Goal: Task Accomplishment & Management: Complete application form

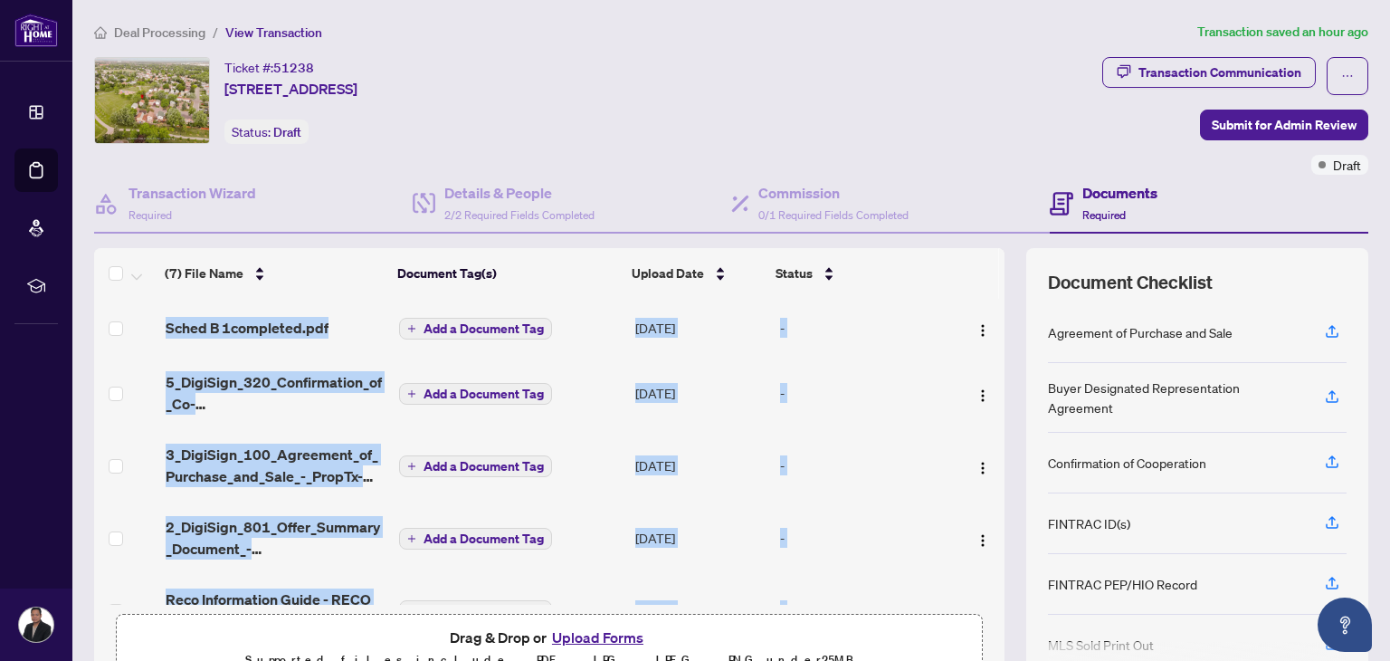
scroll to position [177, 0]
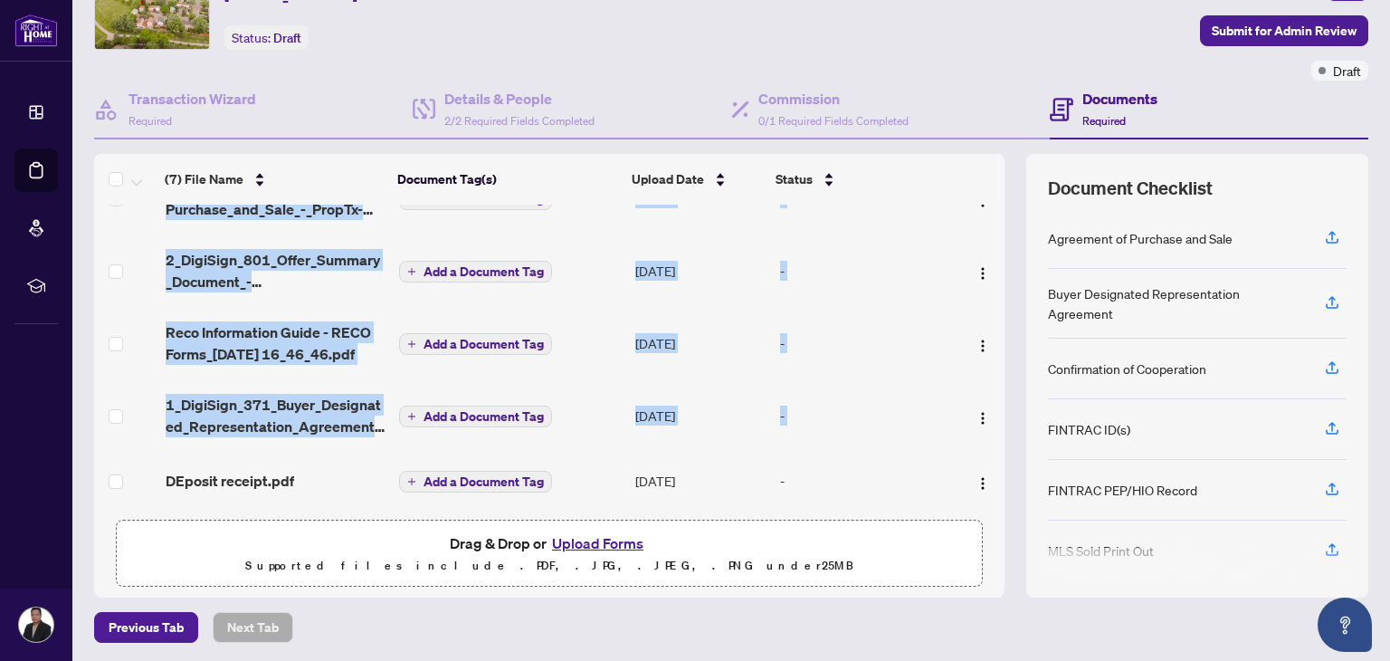
click at [601, 541] on button "Upload Forms" at bounding box center [598, 543] width 102 height 24
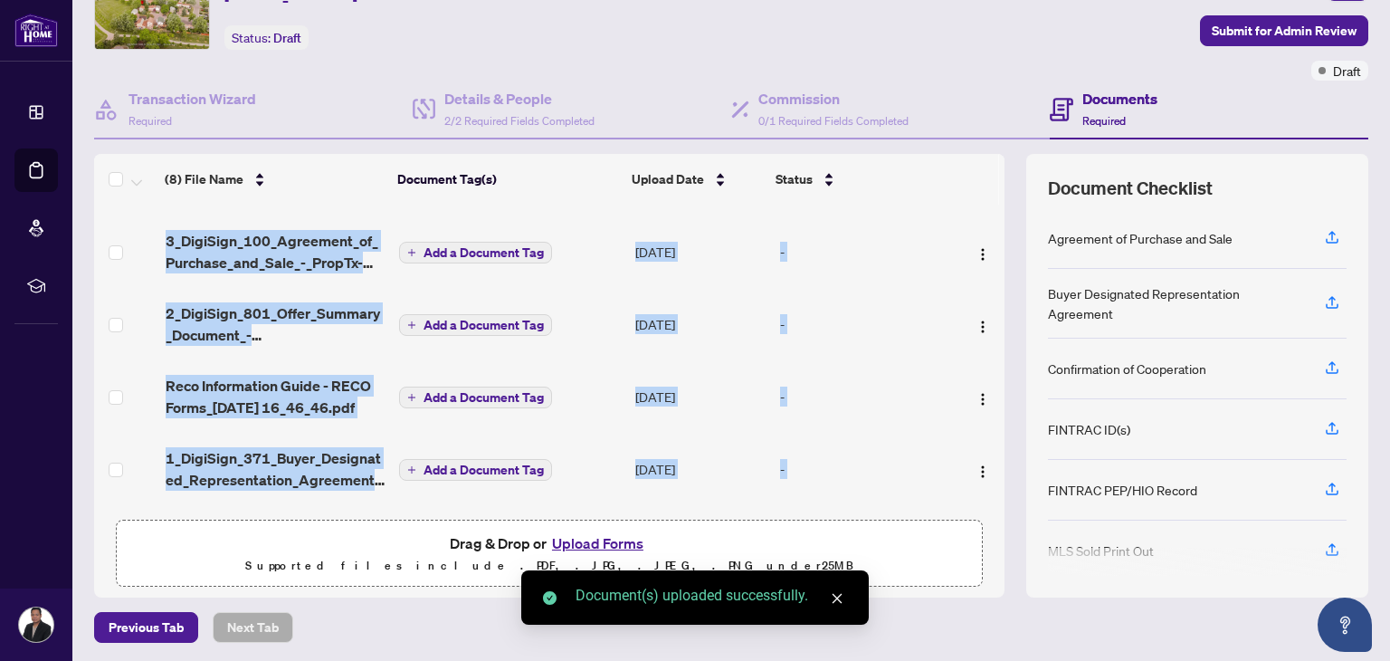
click at [578, 541] on button "Upload Forms" at bounding box center [598, 543] width 102 height 24
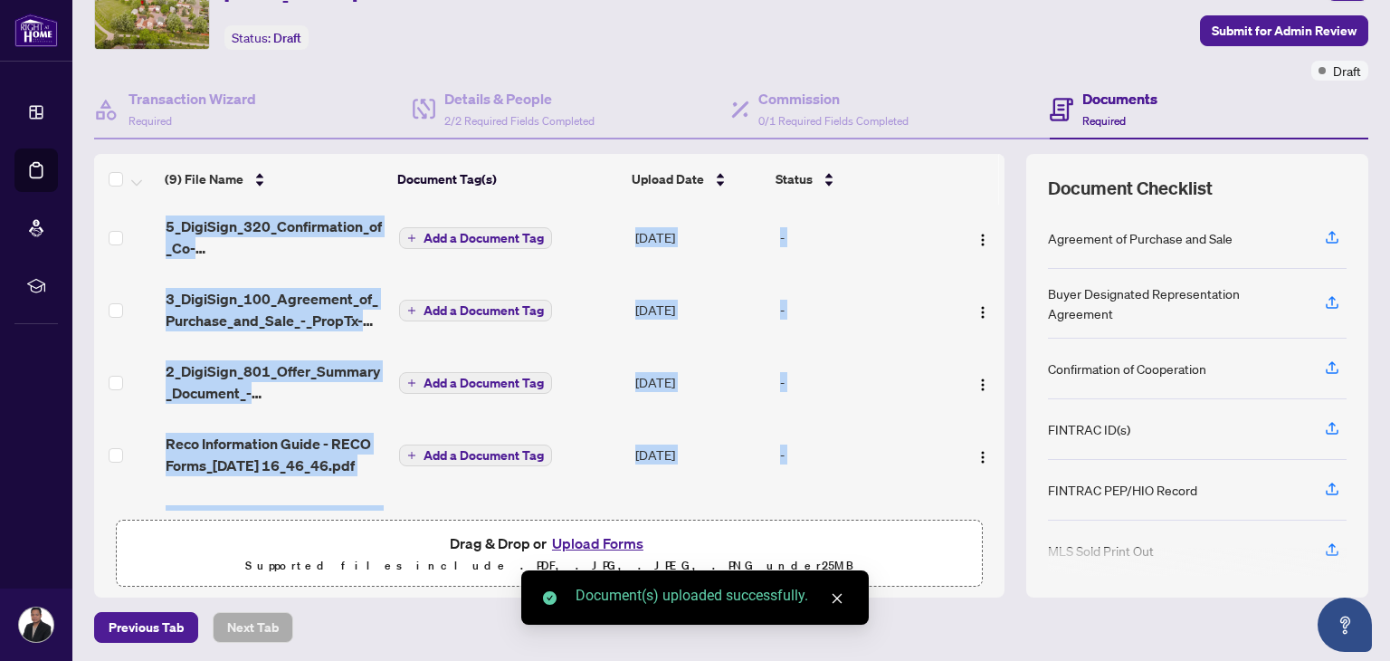
click at [581, 531] on button "Upload Forms" at bounding box center [598, 543] width 102 height 24
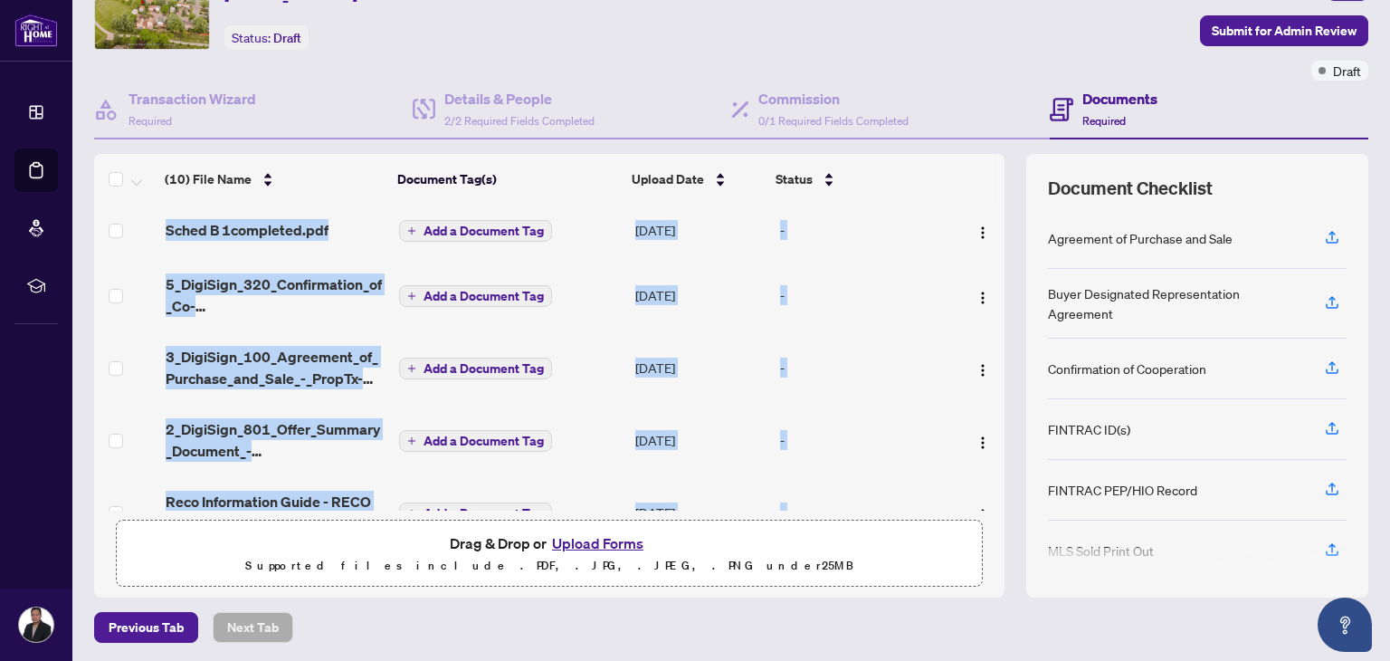
scroll to position [351, 0]
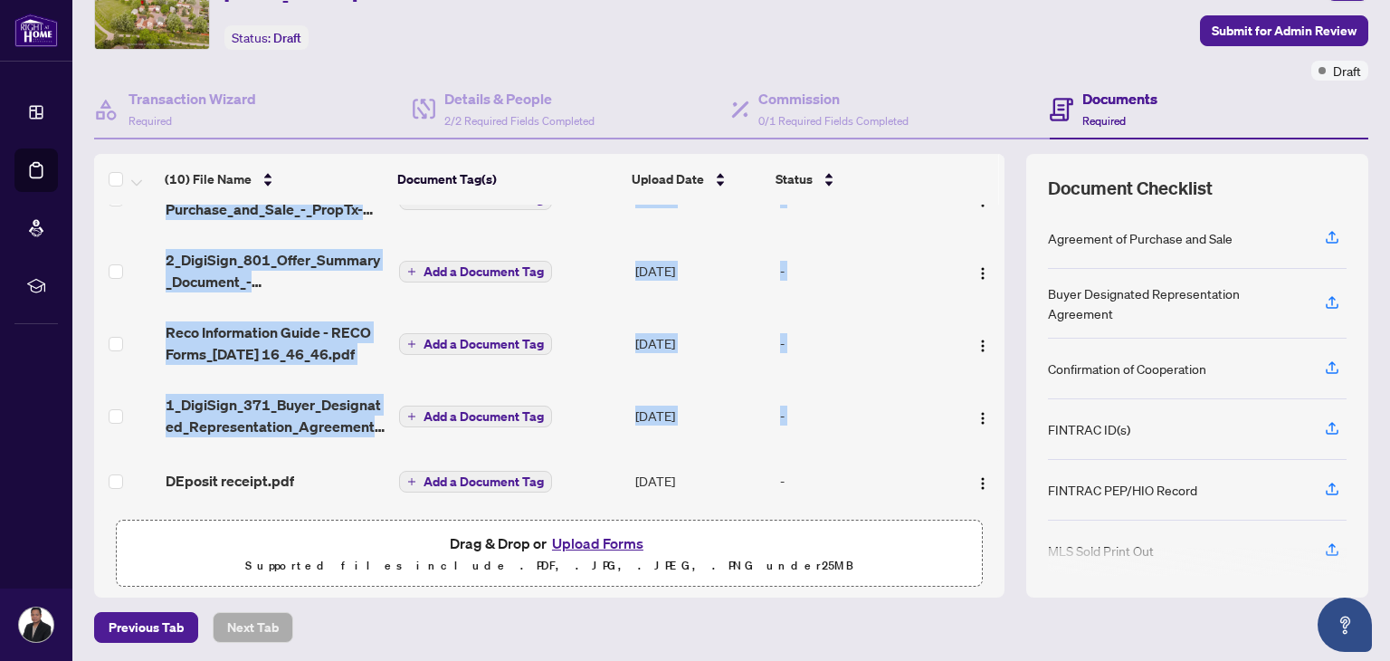
click at [908, 452] on td "-" at bounding box center [863, 481] width 181 height 58
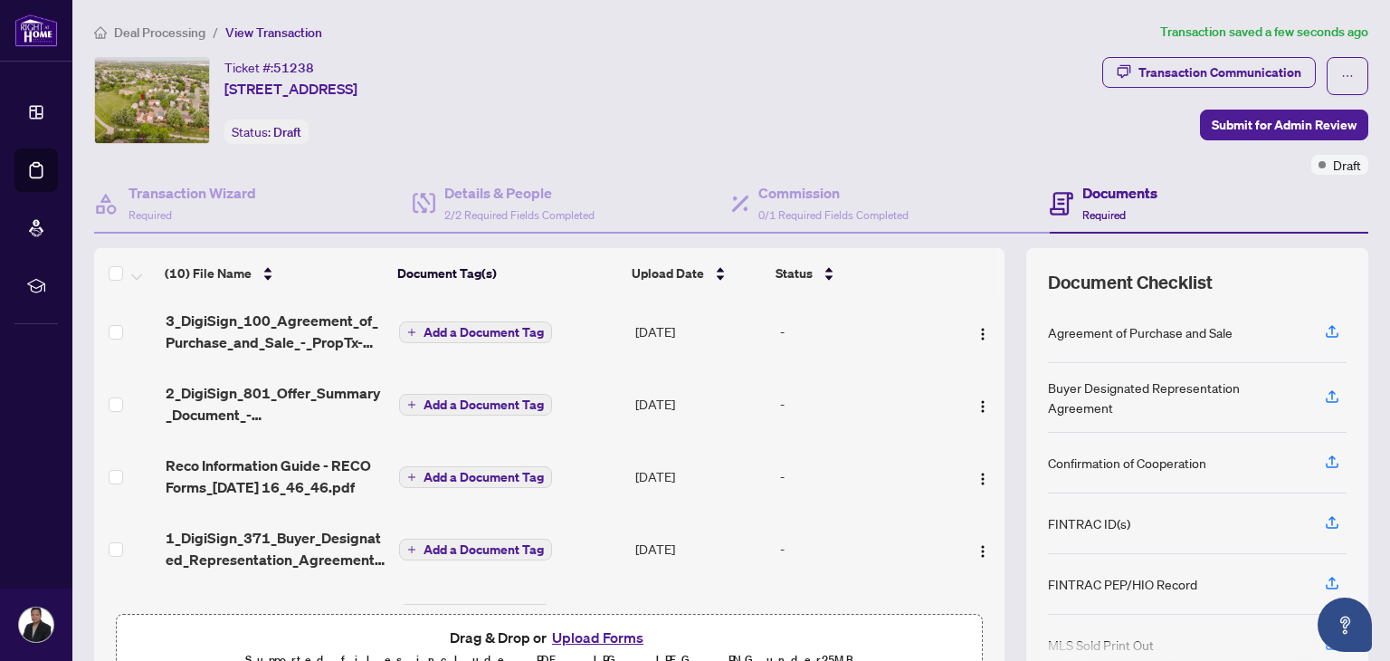
scroll to position [315, 0]
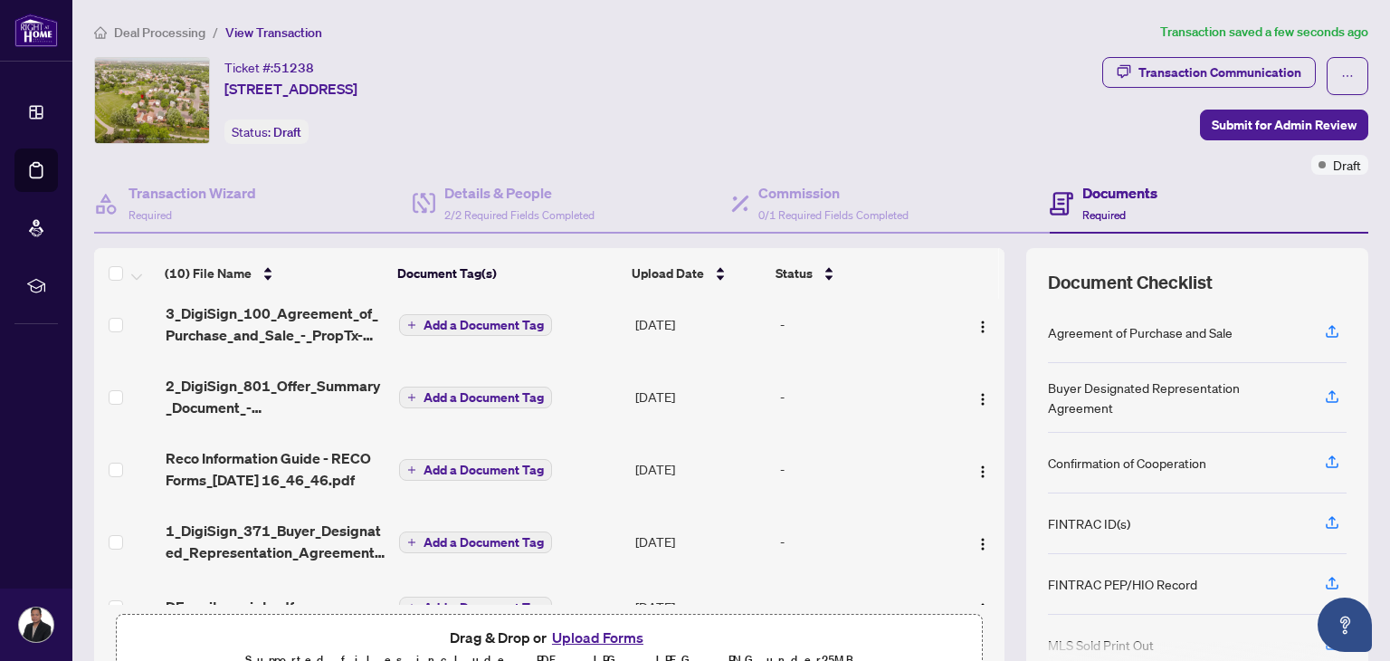
drag, startPoint x: 384, startPoint y: 523, endPoint x: 874, endPoint y: 425, distance: 500.3
click at [874, 425] on td "-" at bounding box center [863, 396] width 181 height 72
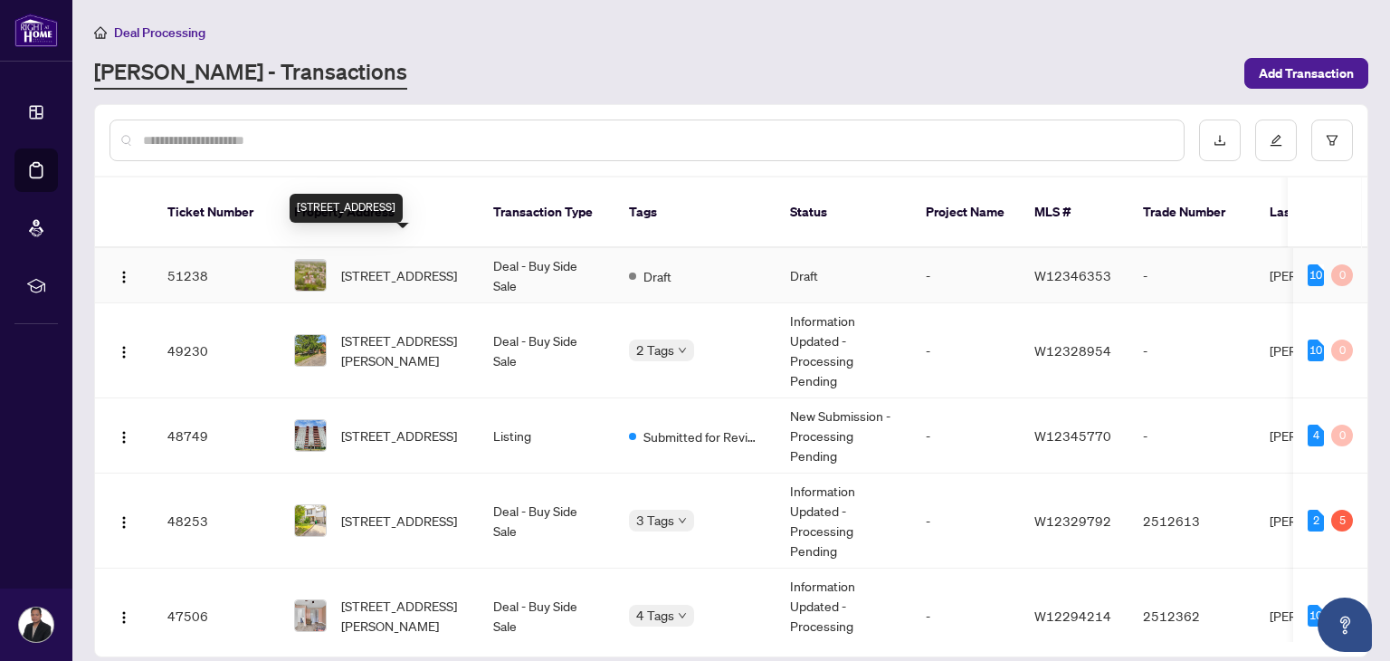
click at [419, 265] on span "[STREET_ADDRESS]" at bounding box center [399, 275] width 116 height 20
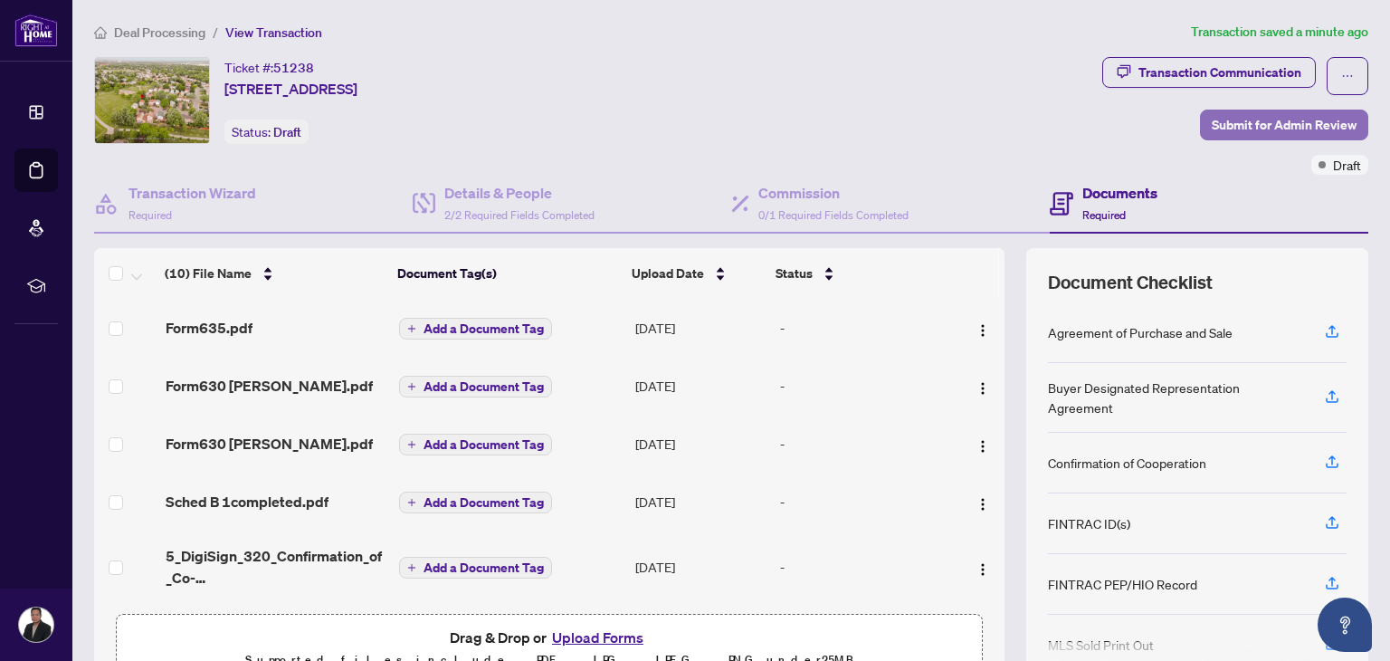
click at [1250, 120] on span "Submit for Admin Review" at bounding box center [1284, 124] width 145 height 29
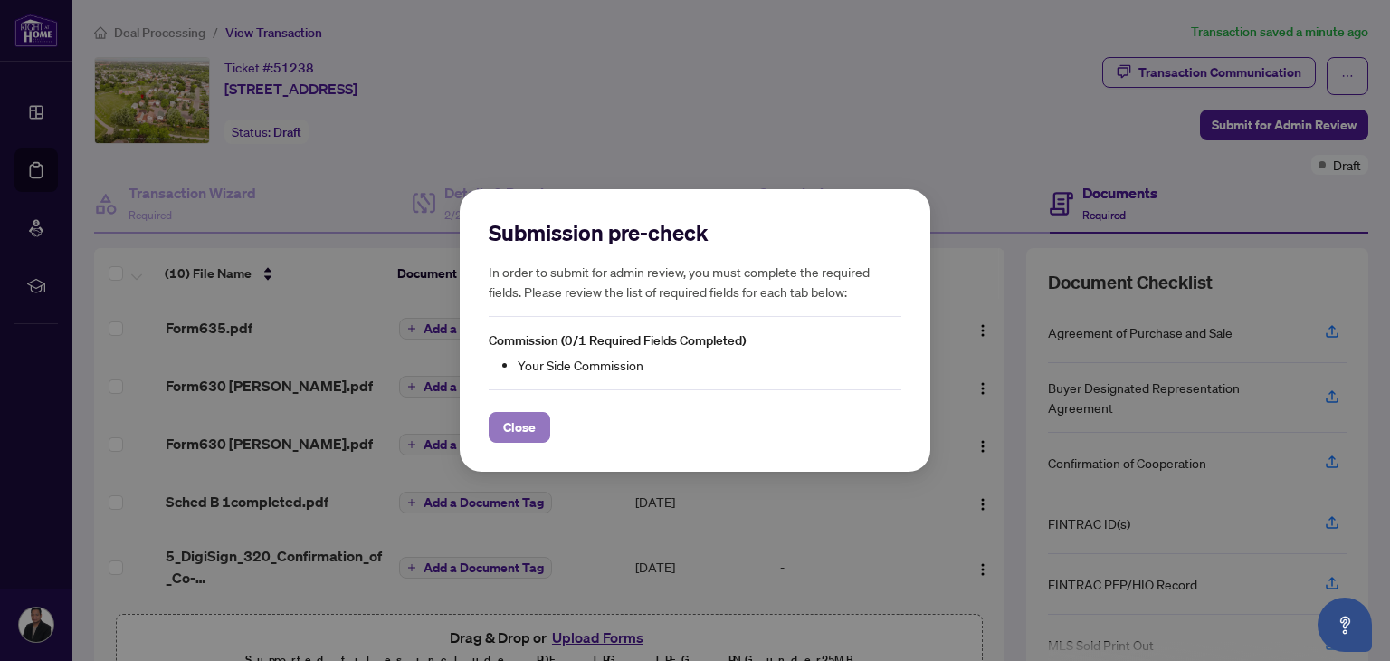
click at [511, 428] on span "Close" at bounding box center [519, 427] width 33 height 29
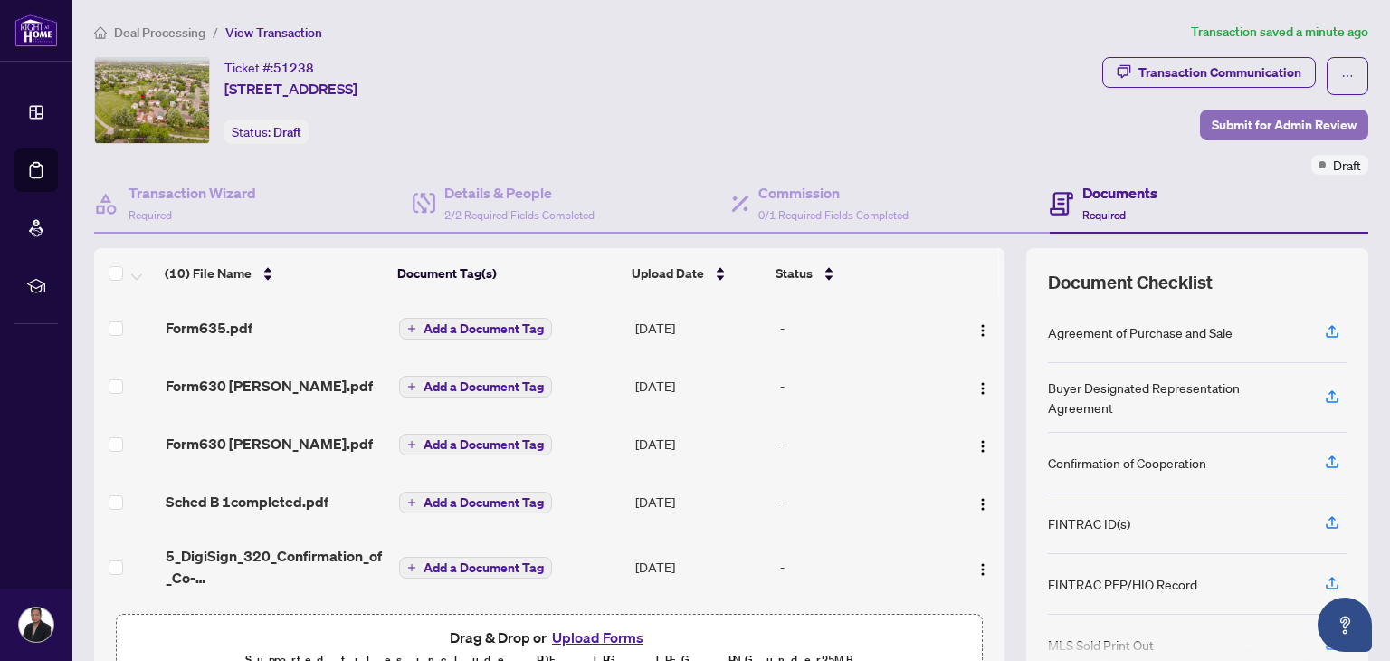
click at [1252, 122] on span "Submit for Admin Review" at bounding box center [1284, 124] width 145 height 29
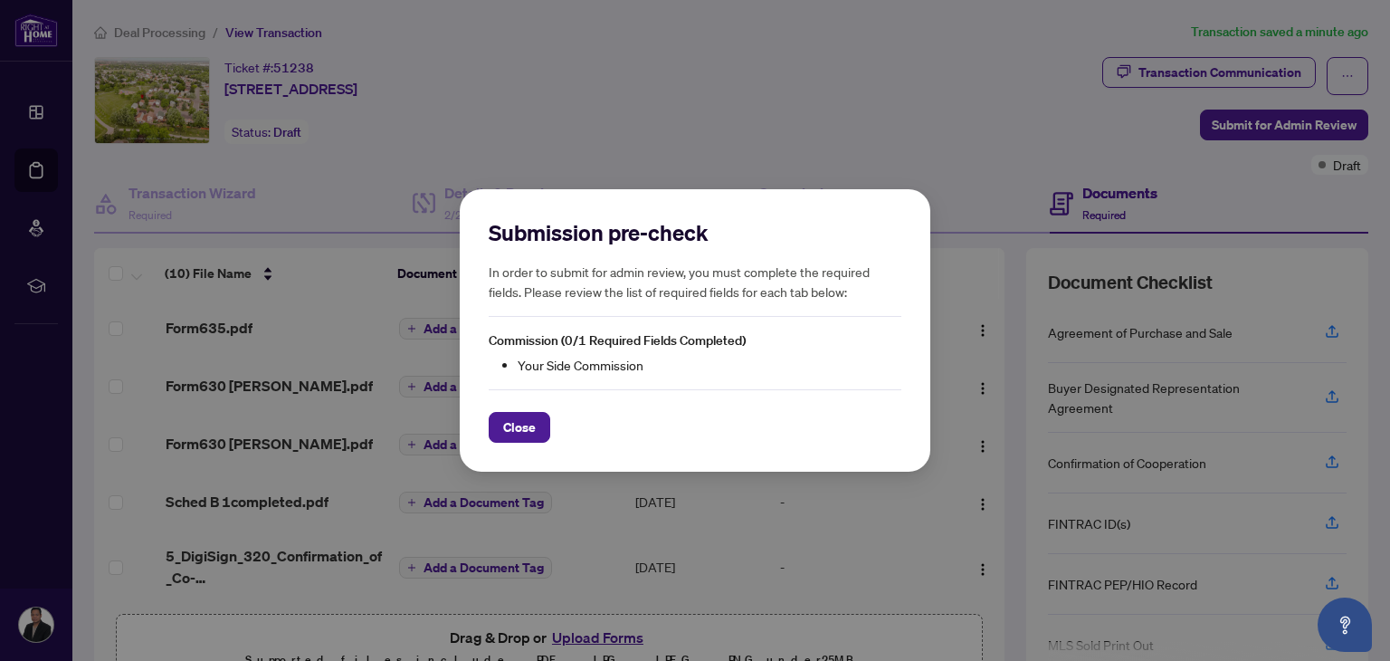
click at [692, 358] on li "Your Side Commission" at bounding box center [710, 365] width 384 height 20
click at [529, 432] on span "Close" at bounding box center [519, 427] width 33 height 29
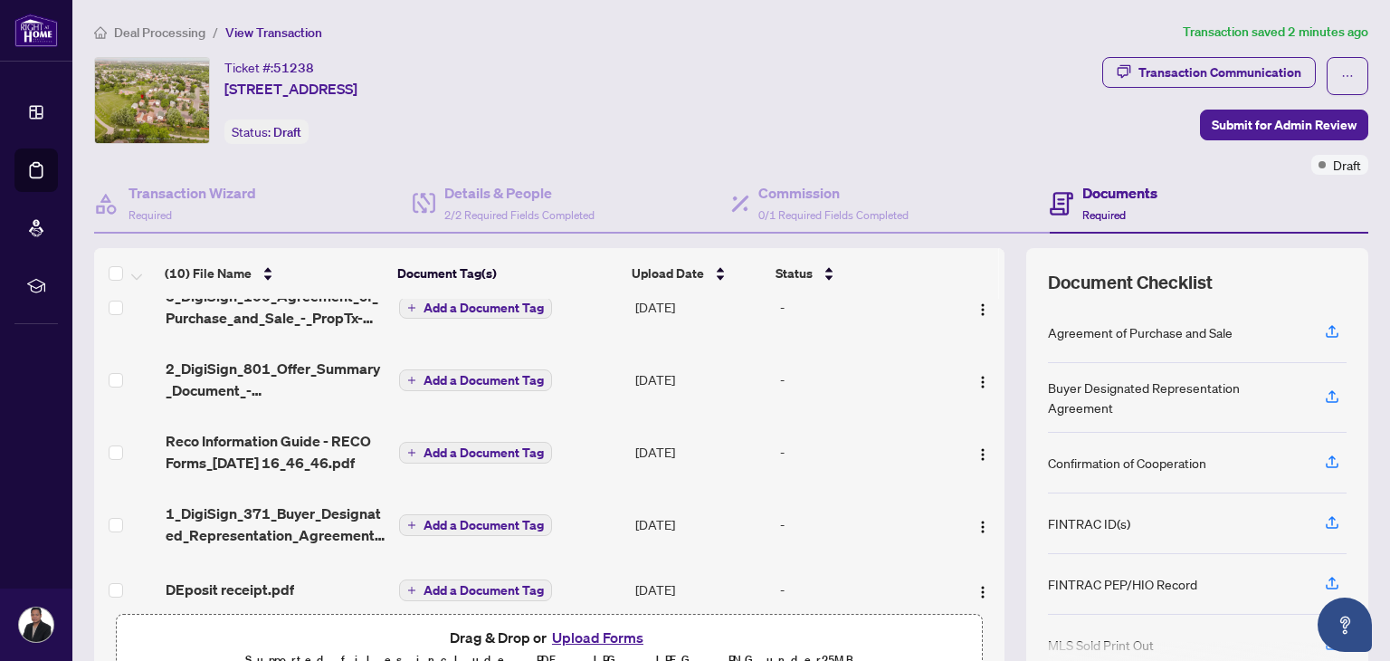
scroll to position [351, 0]
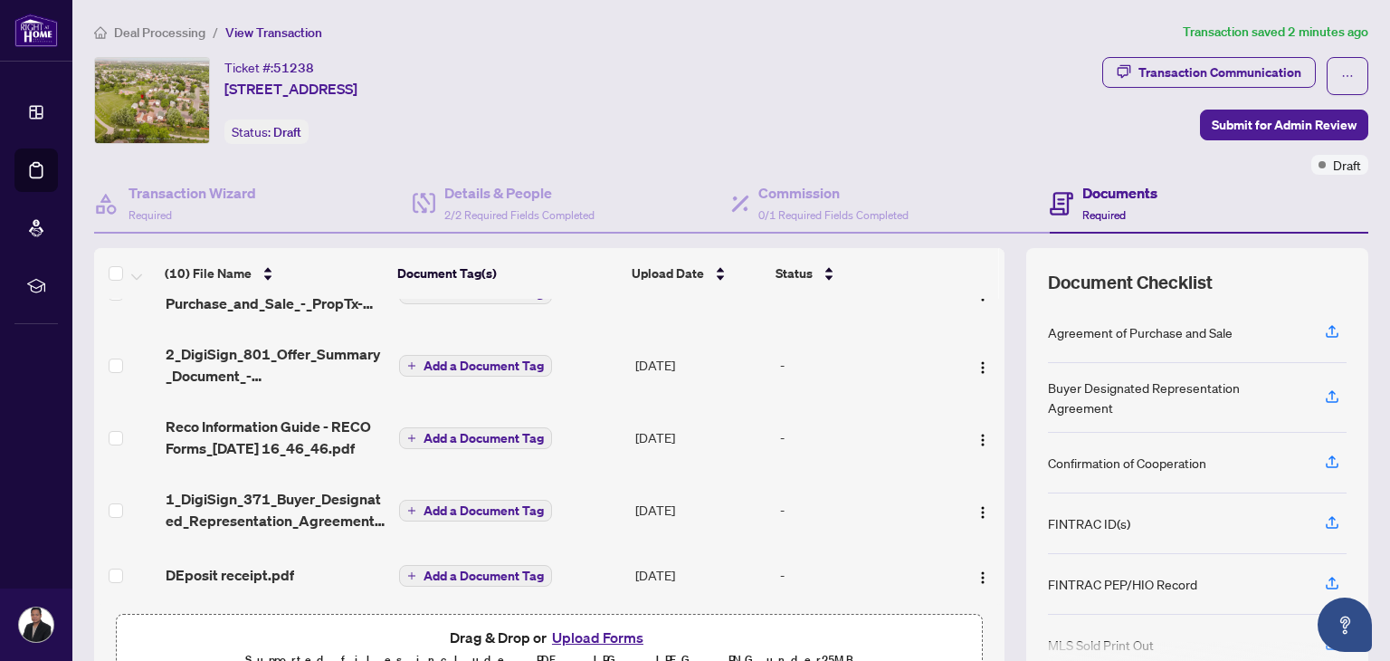
click at [579, 628] on button "Upload Forms" at bounding box center [598, 638] width 102 height 24
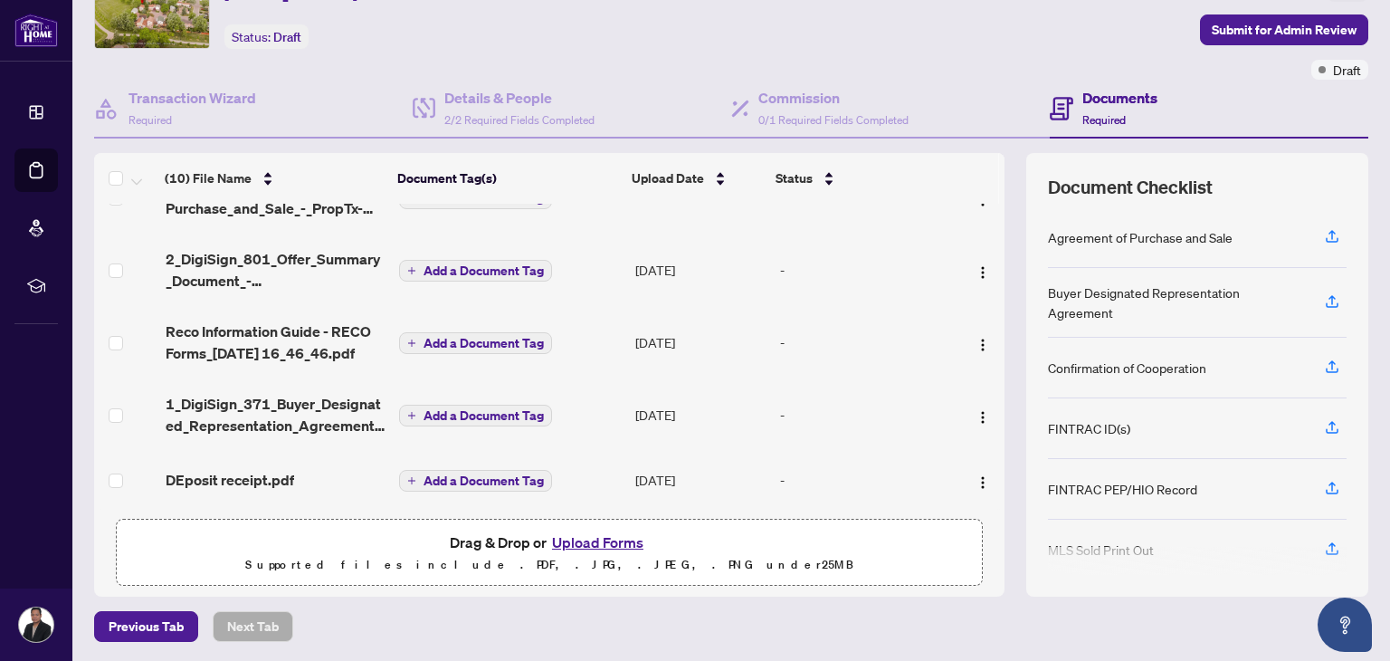
scroll to position [0, 0]
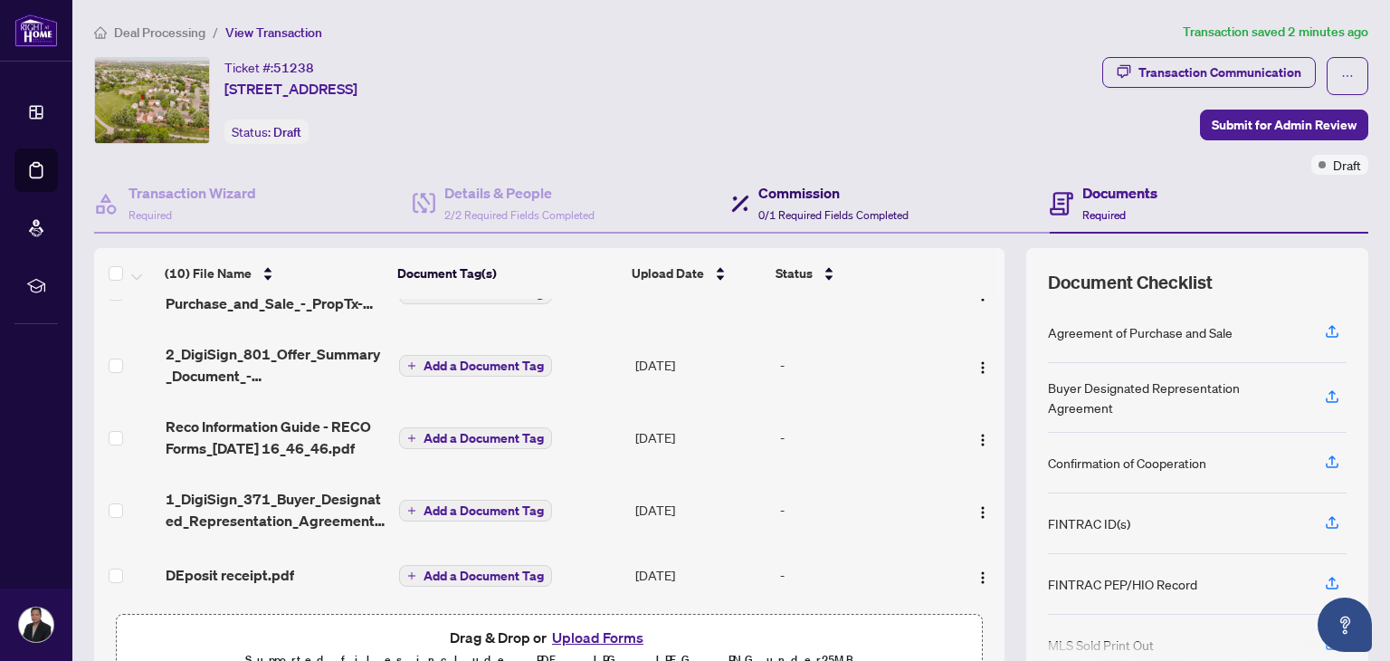
click at [786, 196] on h4 "Commission" at bounding box center [834, 193] width 150 height 22
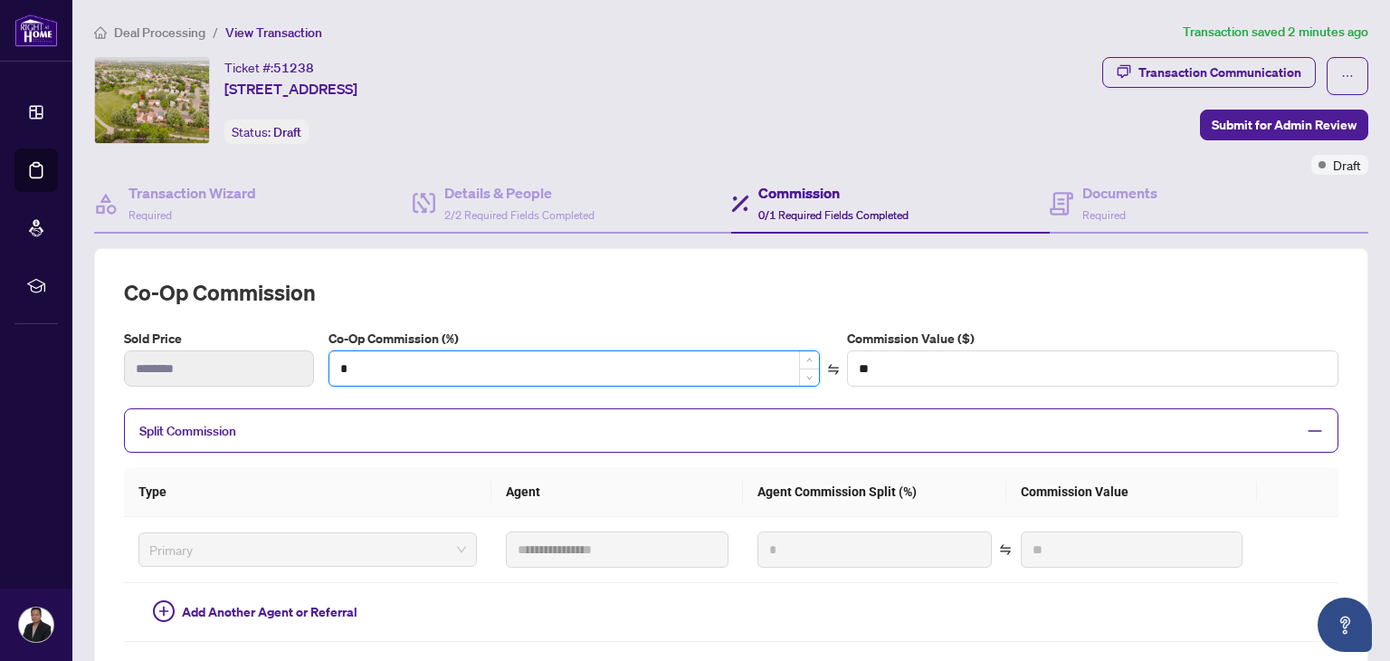
click at [371, 370] on input "*" at bounding box center [575, 368] width 490 height 34
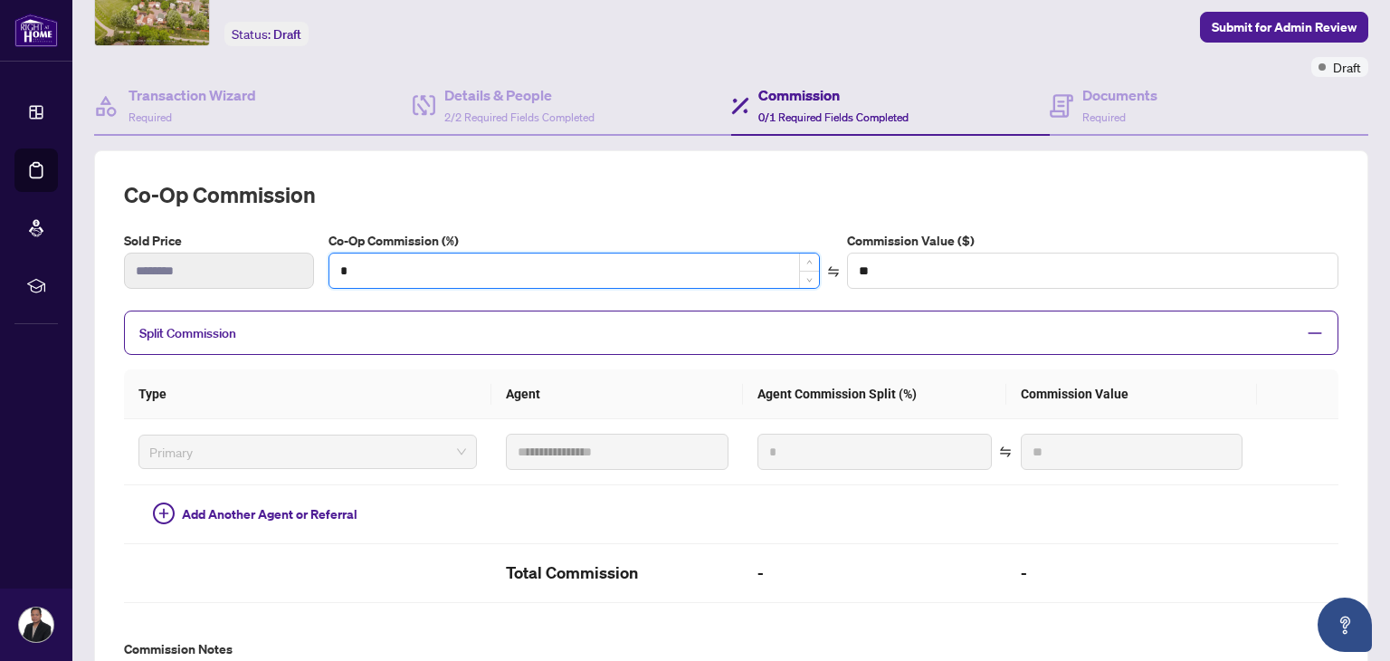
scroll to position [94, 0]
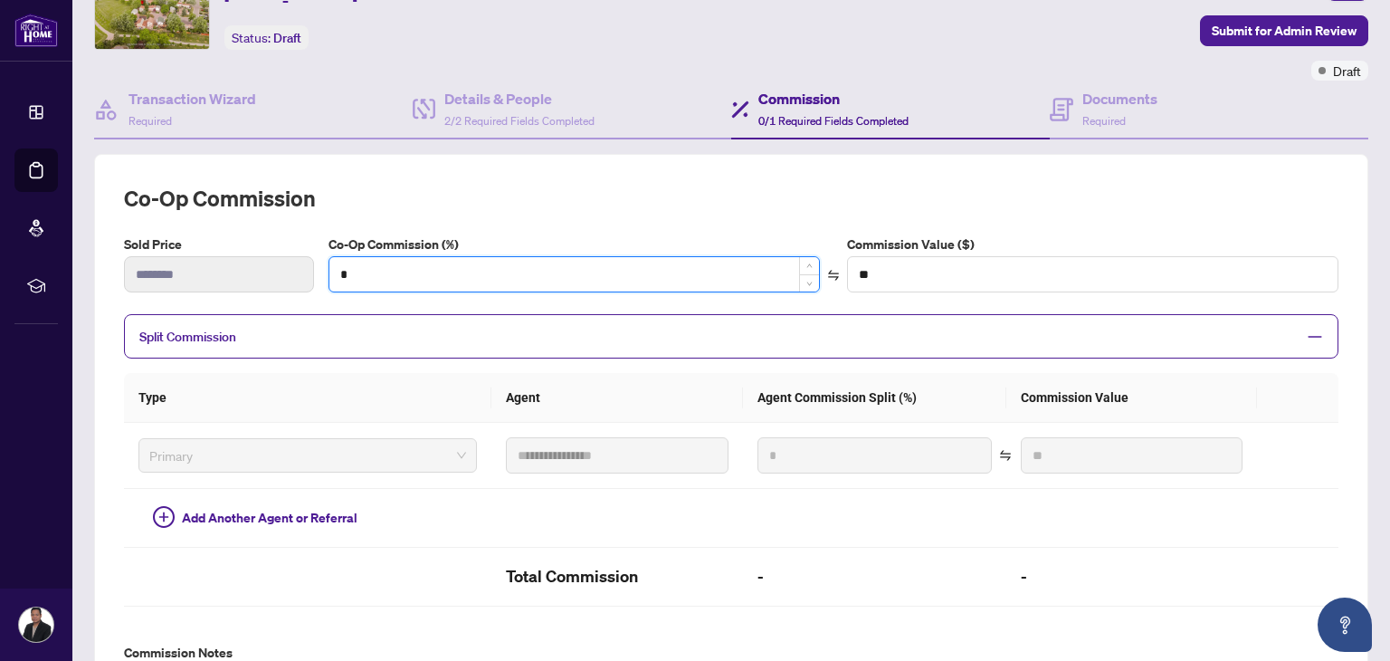
click at [445, 270] on input "*" at bounding box center [575, 274] width 490 height 34
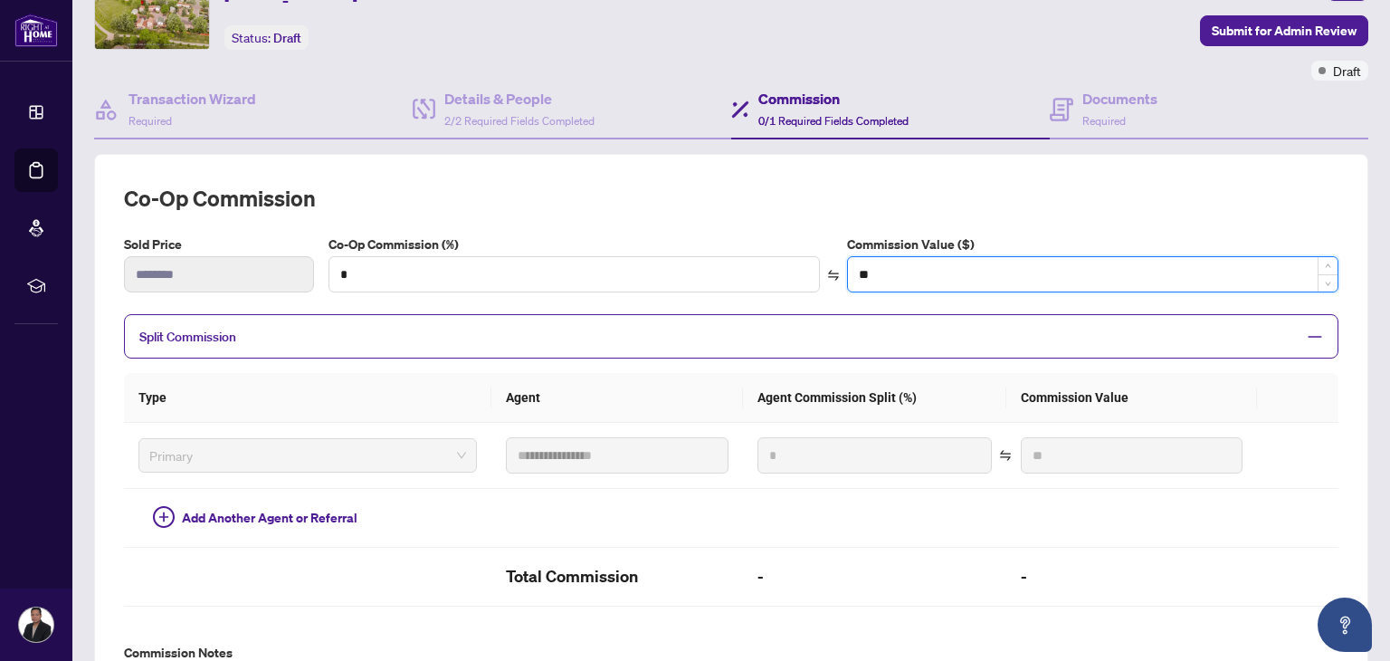
click at [876, 282] on input "**" at bounding box center [1093, 274] width 490 height 34
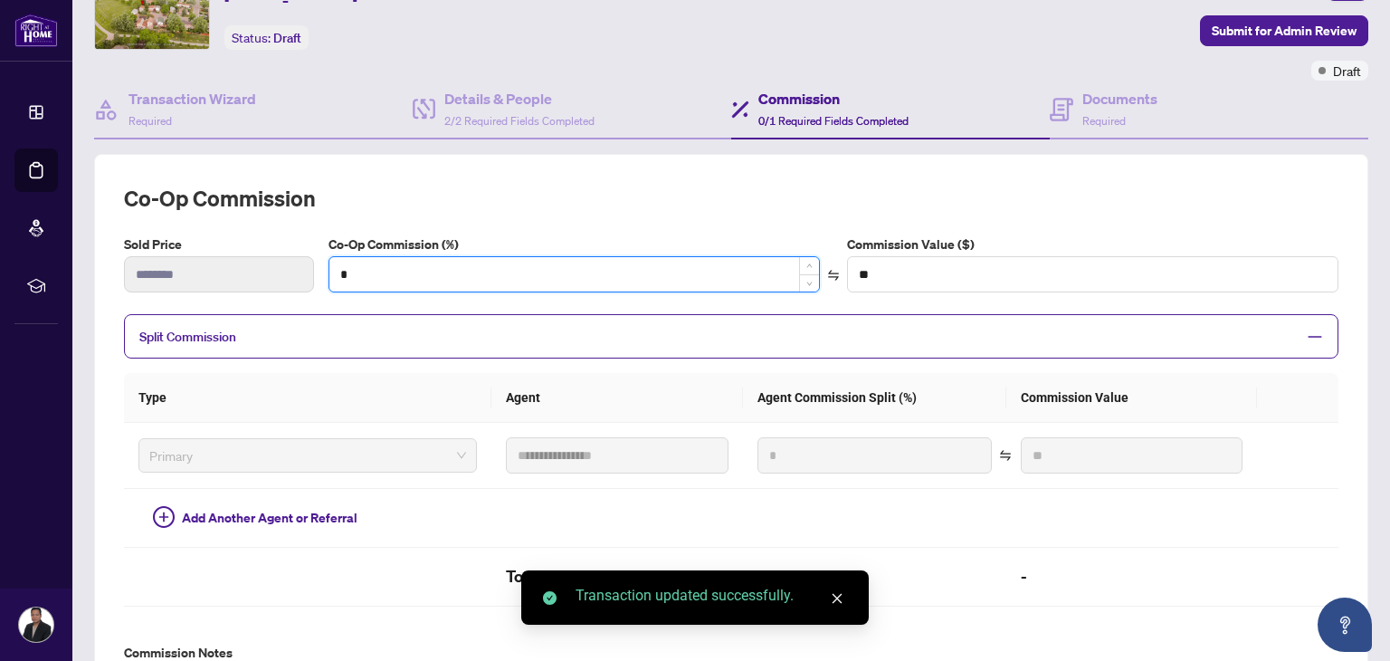
click at [511, 272] on input "*" at bounding box center [575, 274] width 490 height 34
type input "*"
type input "*******"
type input "***"
type input "*******"
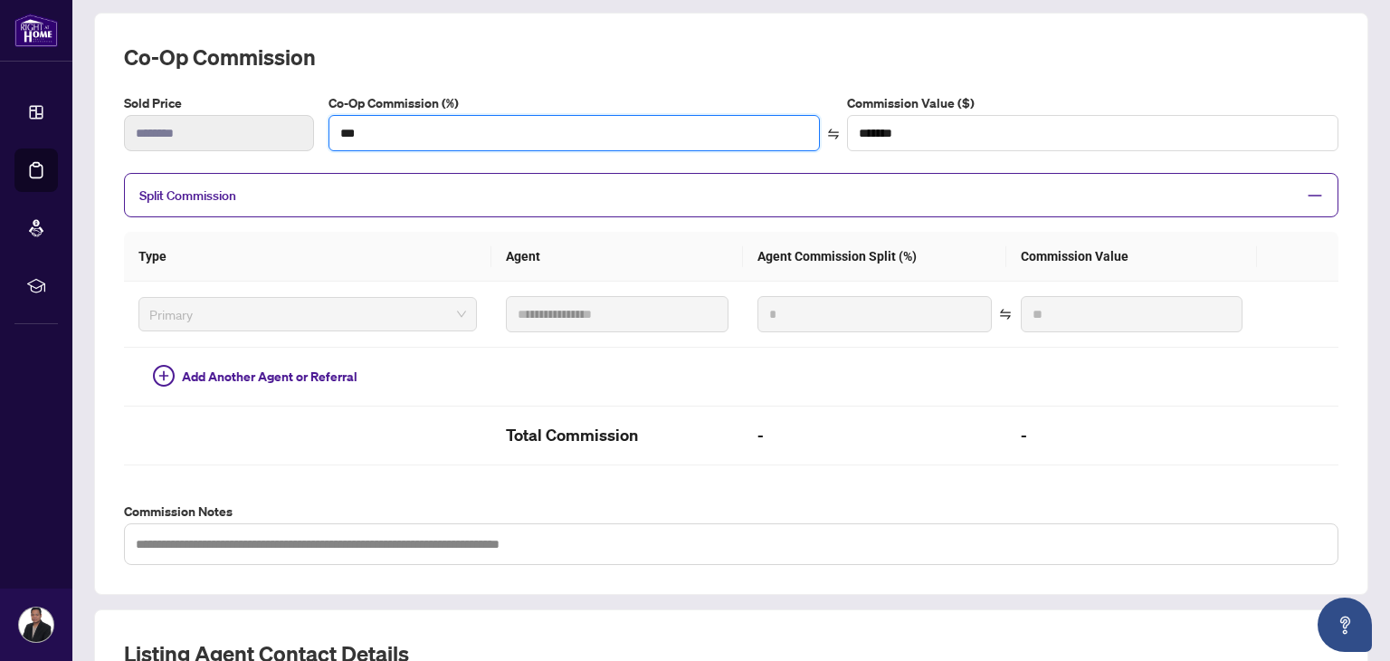
scroll to position [0, 0]
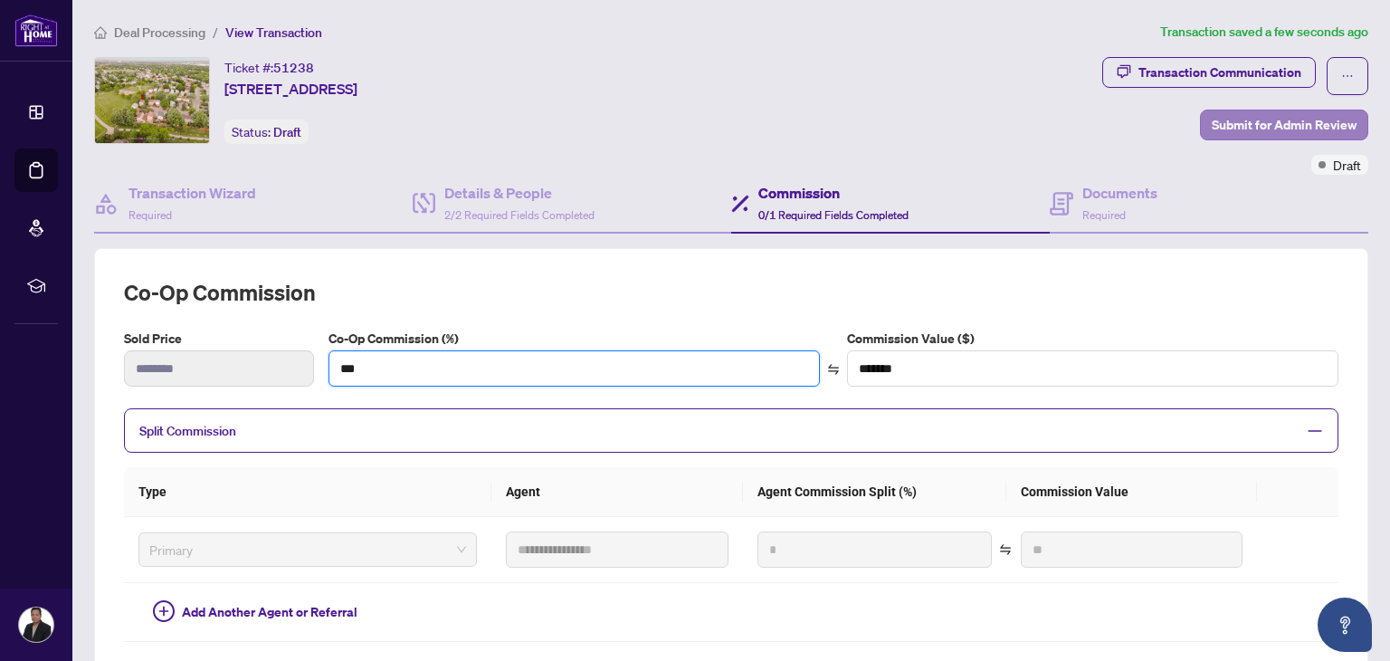
type input "***"
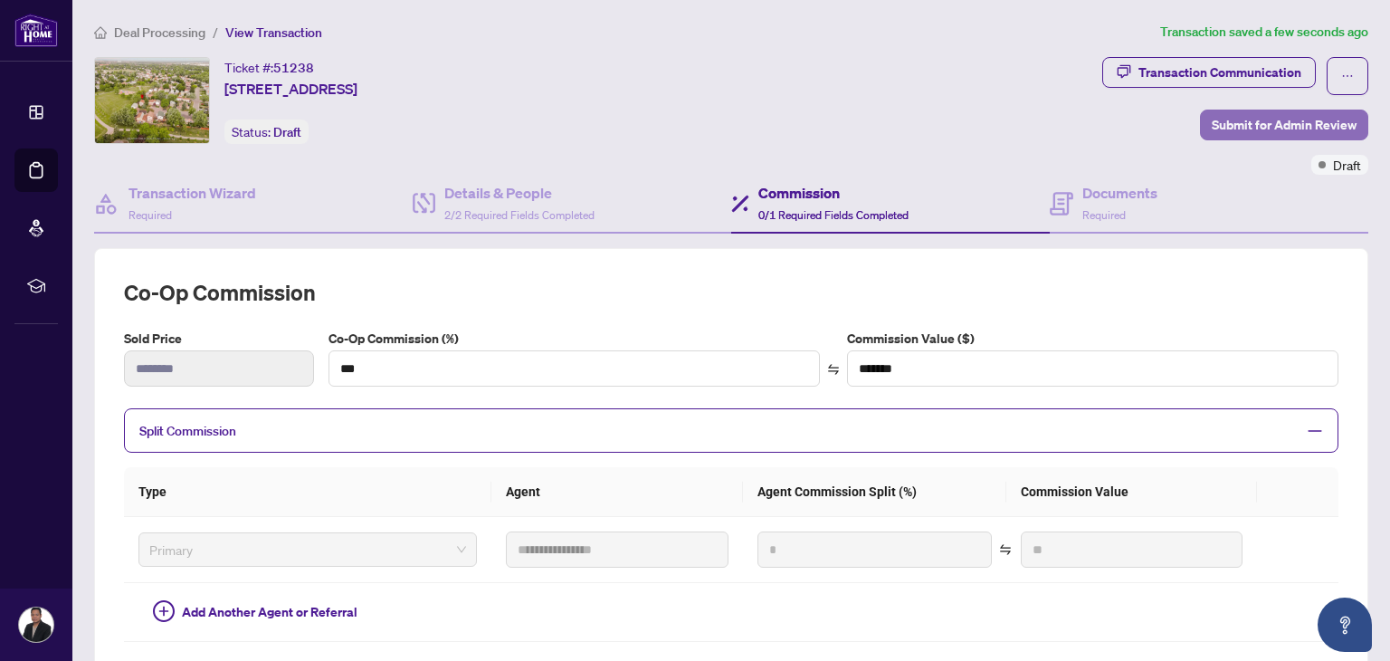
click at [1279, 129] on span "Submit for Admin Review" at bounding box center [1284, 124] width 145 height 29
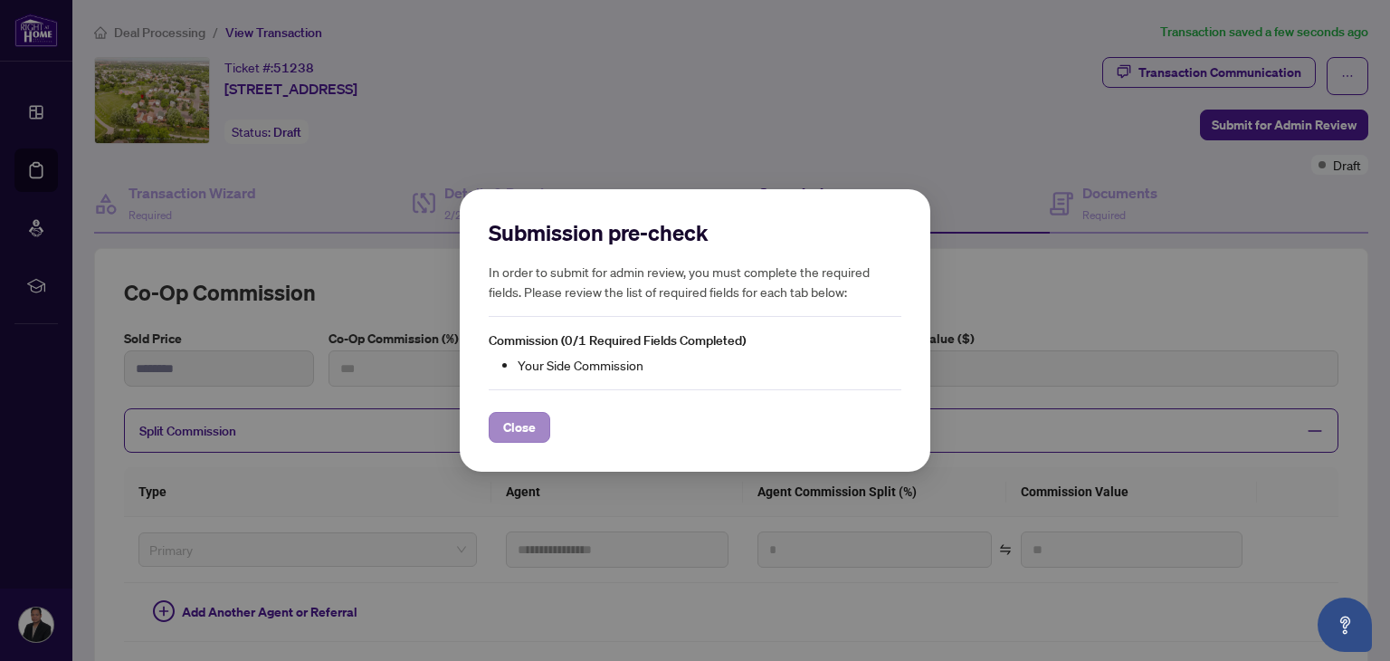
type input "***"
type input "*******"
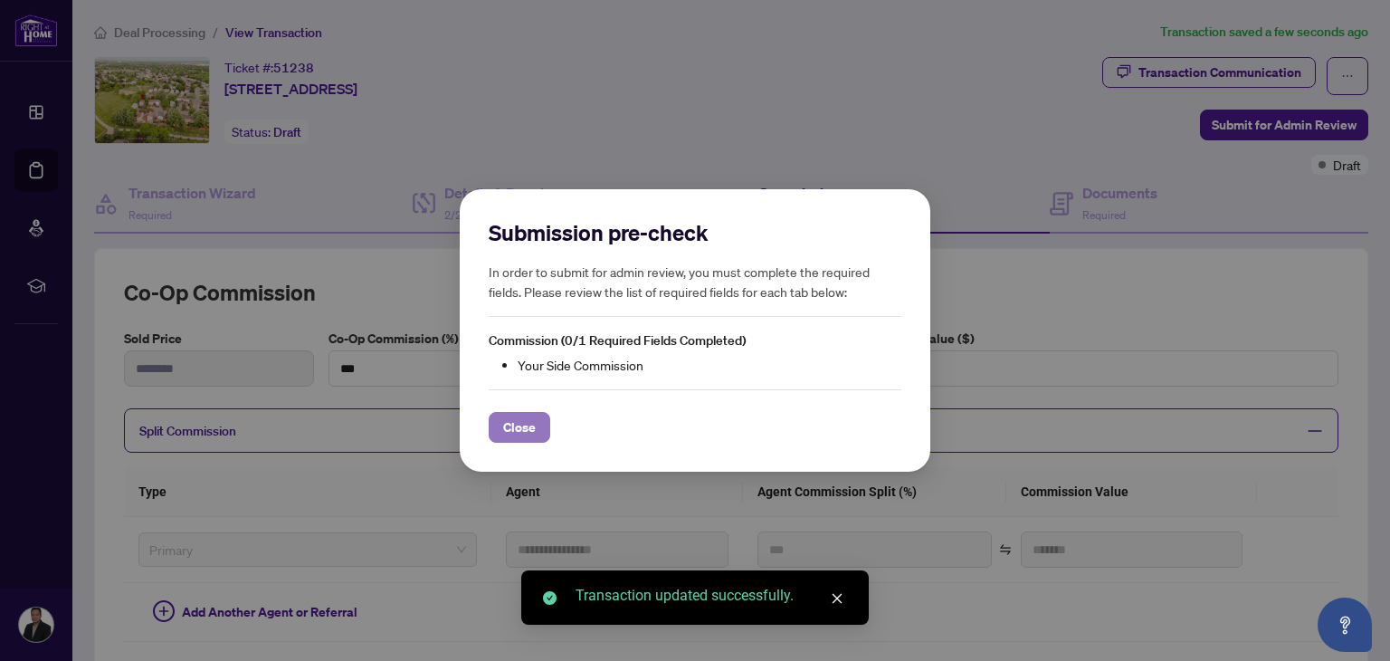
click at [512, 424] on span "Close" at bounding box center [519, 427] width 33 height 29
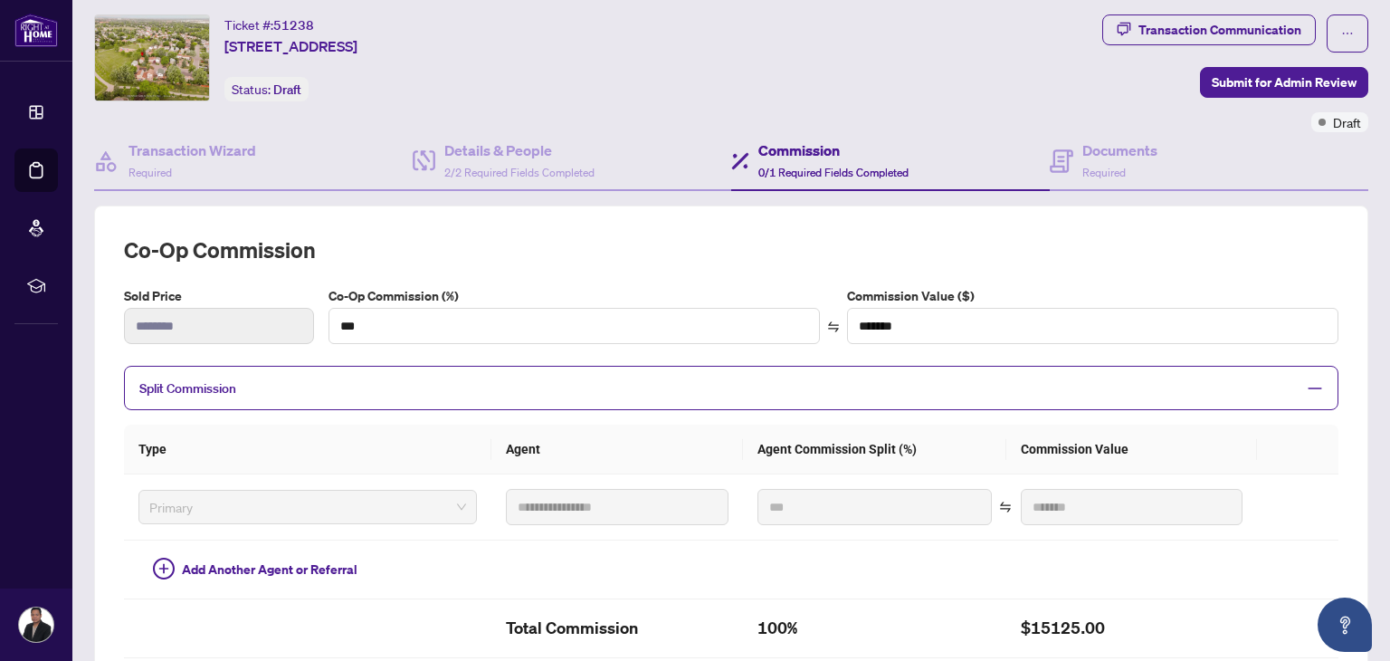
scroll to position [40, 0]
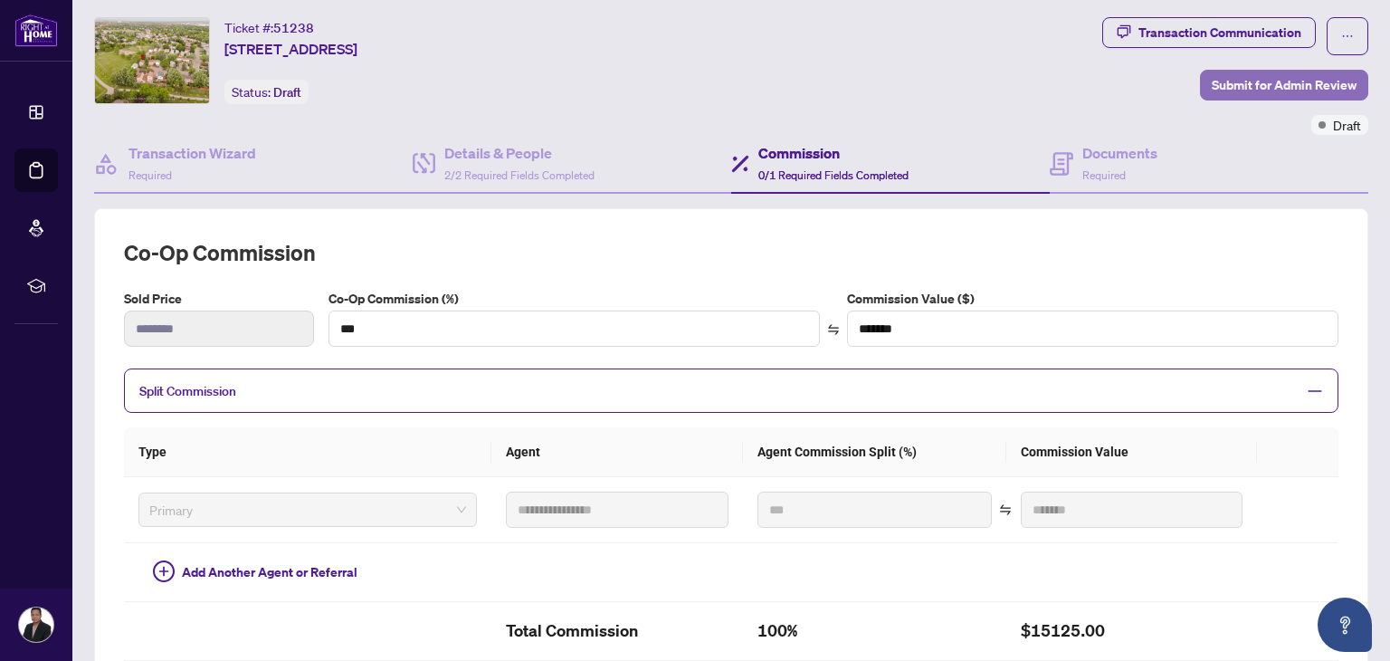
click at [1263, 85] on span "Submit for Admin Review" at bounding box center [1284, 85] width 145 height 29
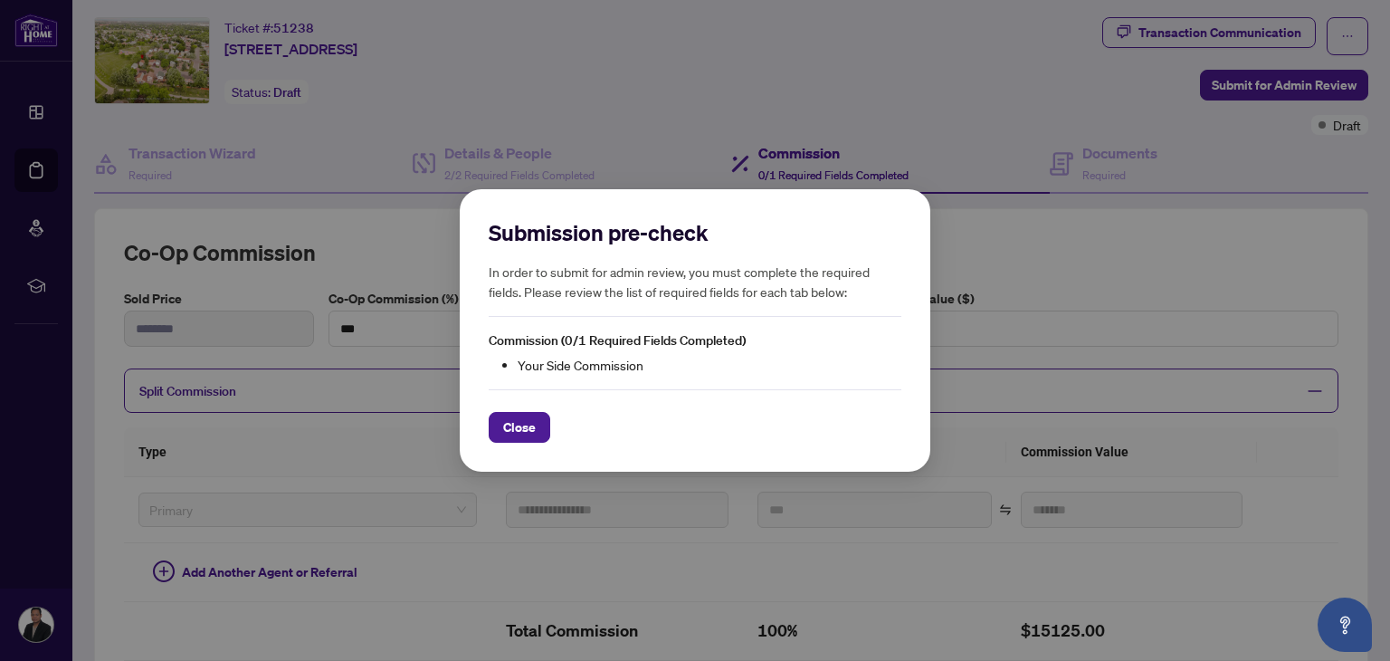
click at [512, 443] on div "Submission pre-check In order to submit for admin review, you must complete the…" at bounding box center [695, 330] width 471 height 282
click at [510, 419] on span "Close" at bounding box center [519, 427] width 33 height 29
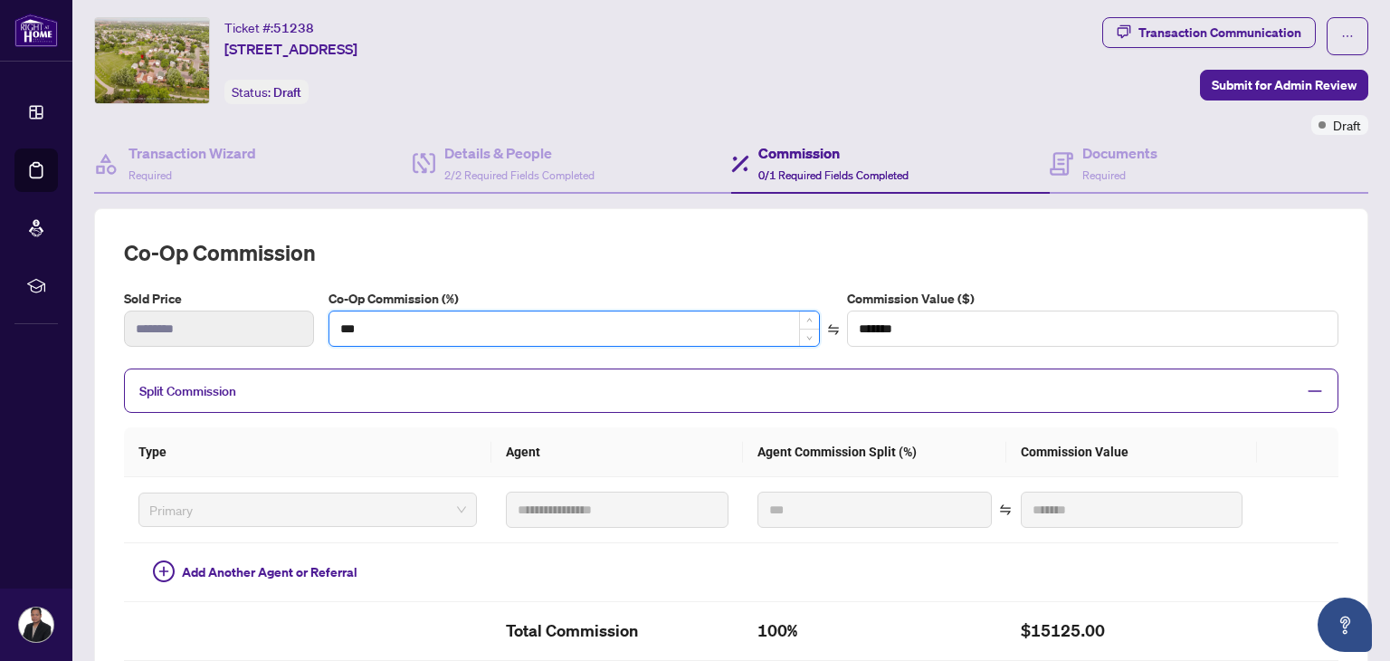
click at [708, 324] on input "***" at bounding box center [575, 328] width 490 height 34
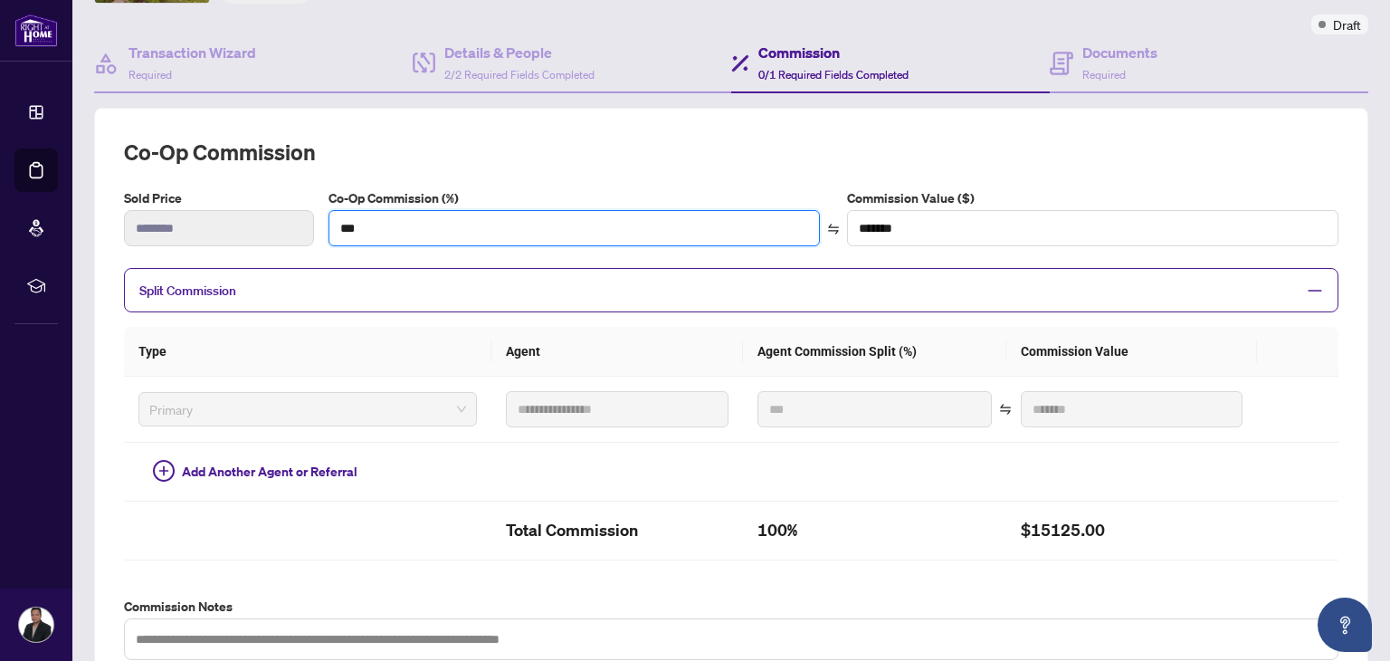
scroll to position [154, 0]
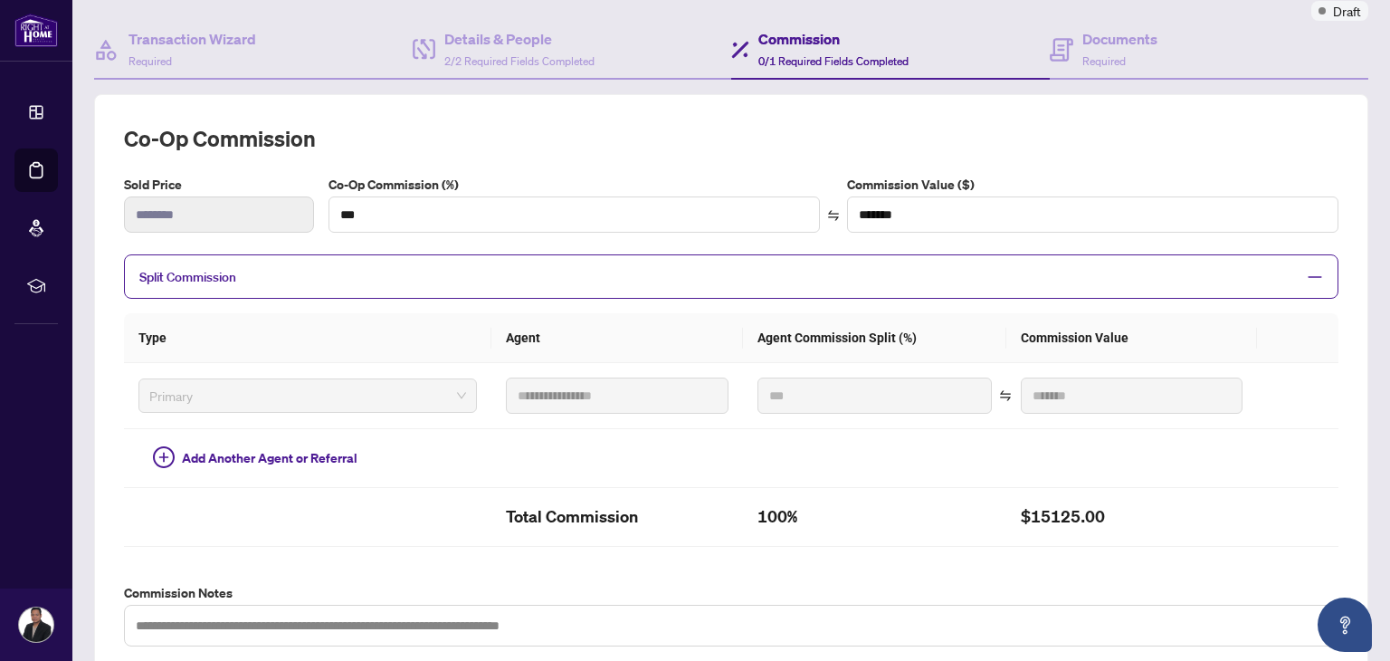
click at [374, 272] on span "Split Commission" at bounding box center [717, 276] width 1157 height 21
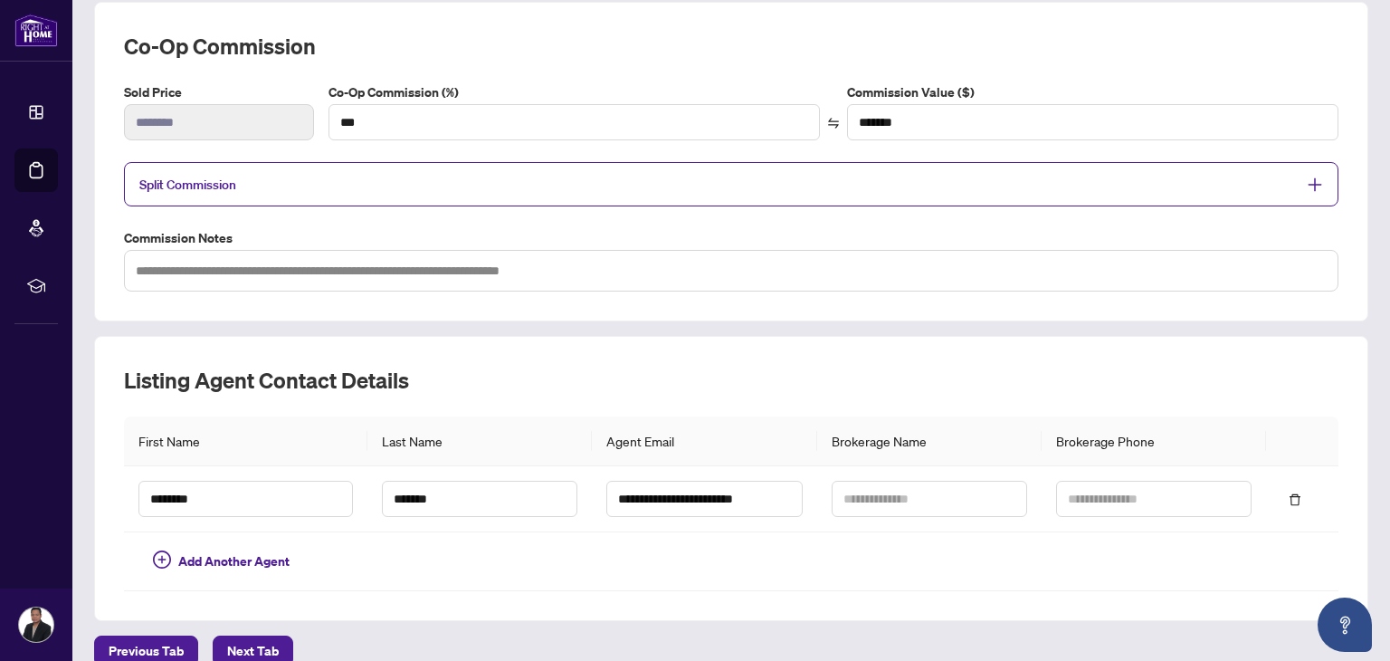
scroll to position [267, 0]
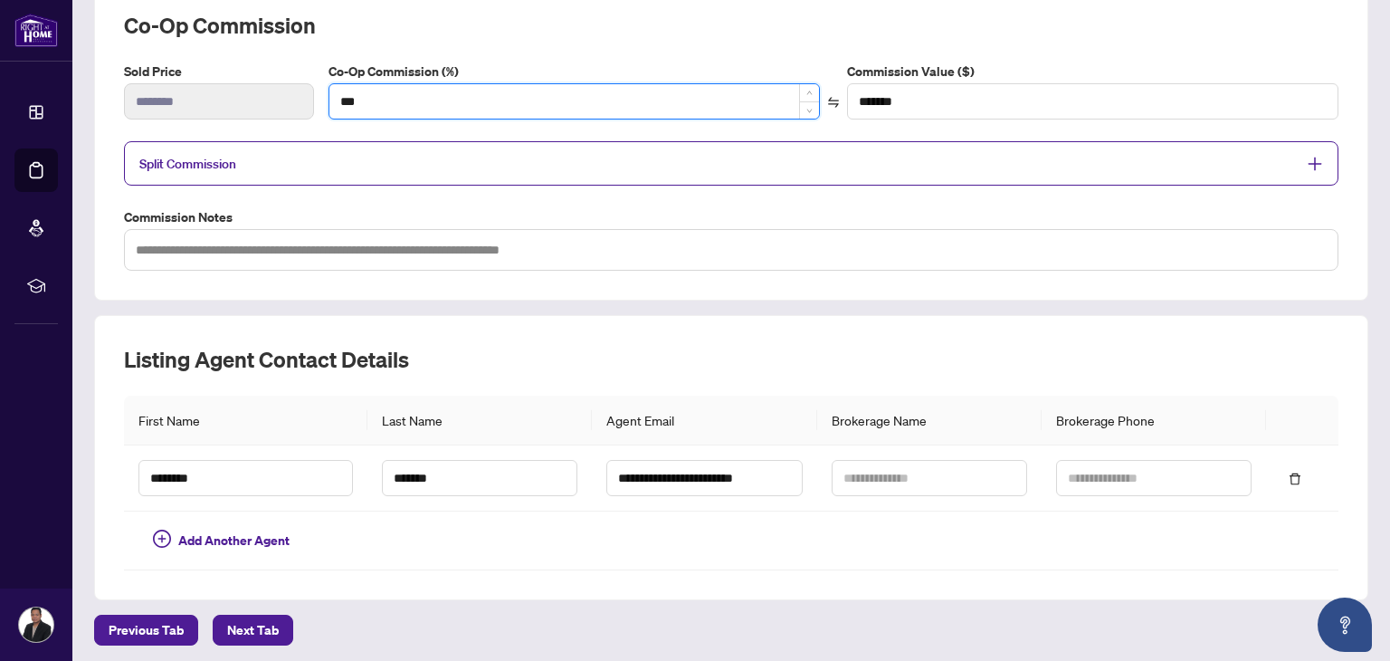
click at [507, 102] on input "***" at bounding box center [575, 101] width 490 height 34
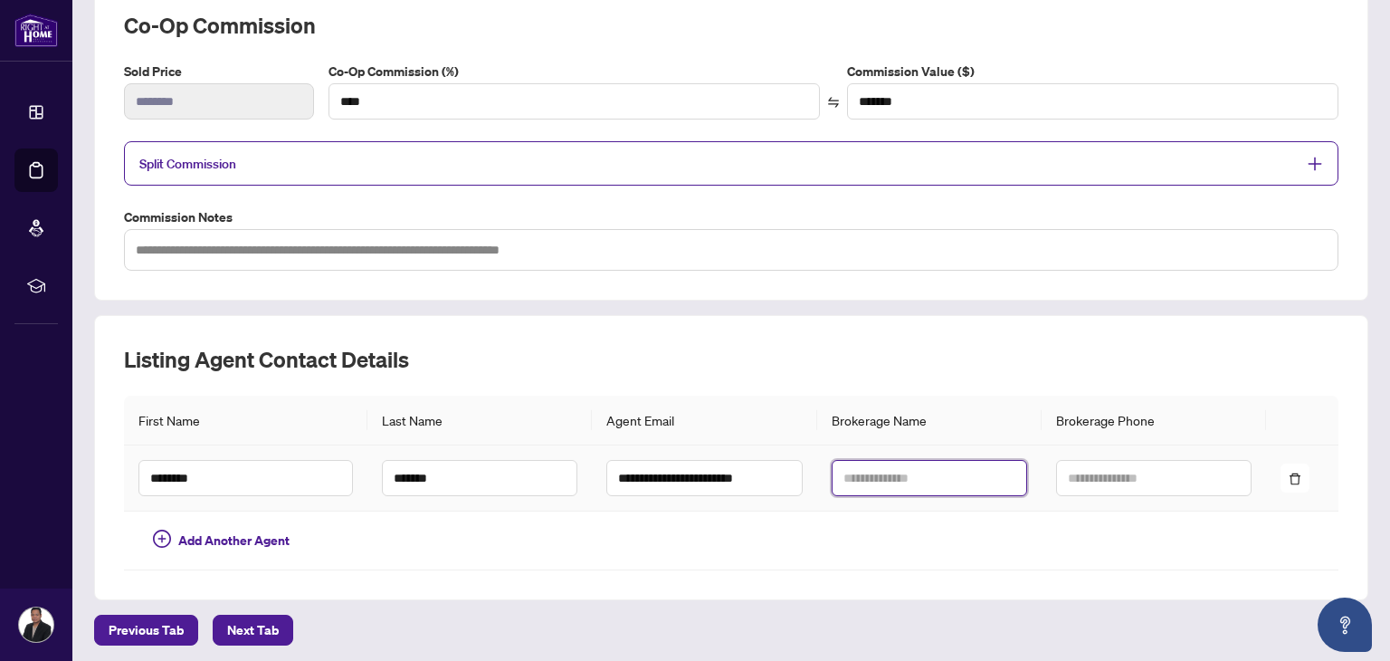
type input "***"
click at [900, 468] on input "text" at bounding box center [930, 478] width 196 height 36
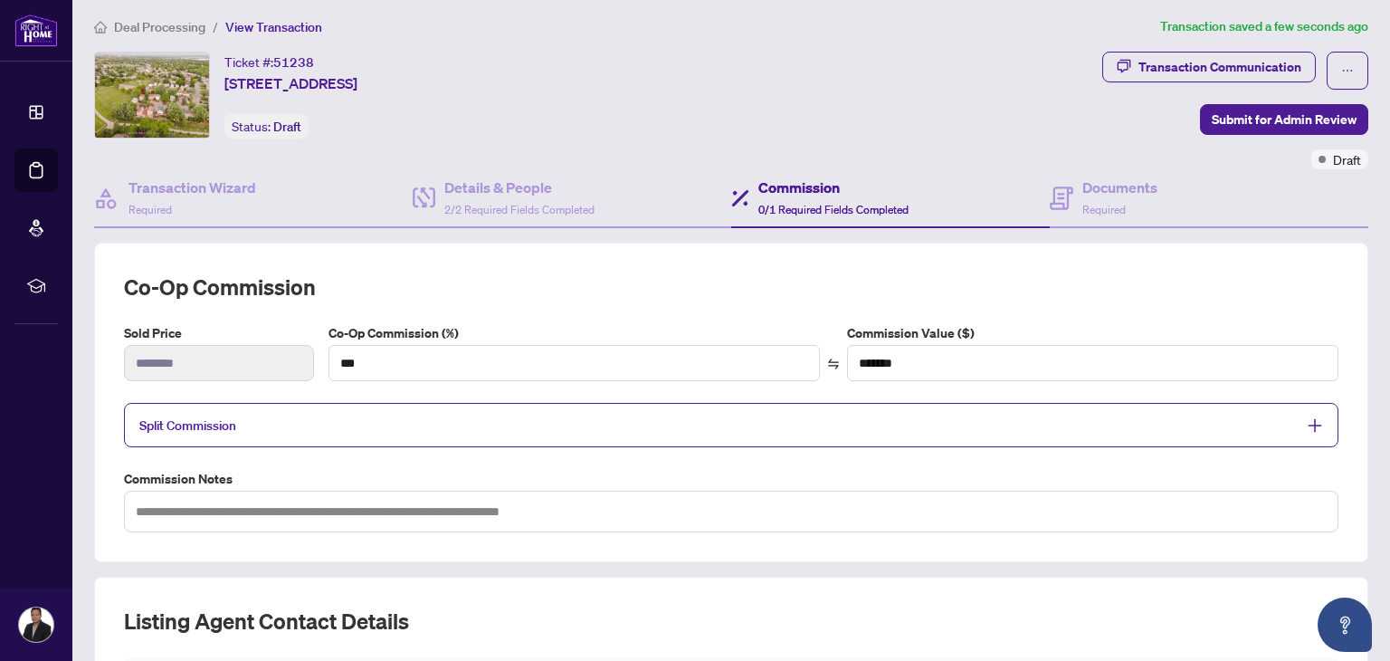
scroll to position [0, 0]
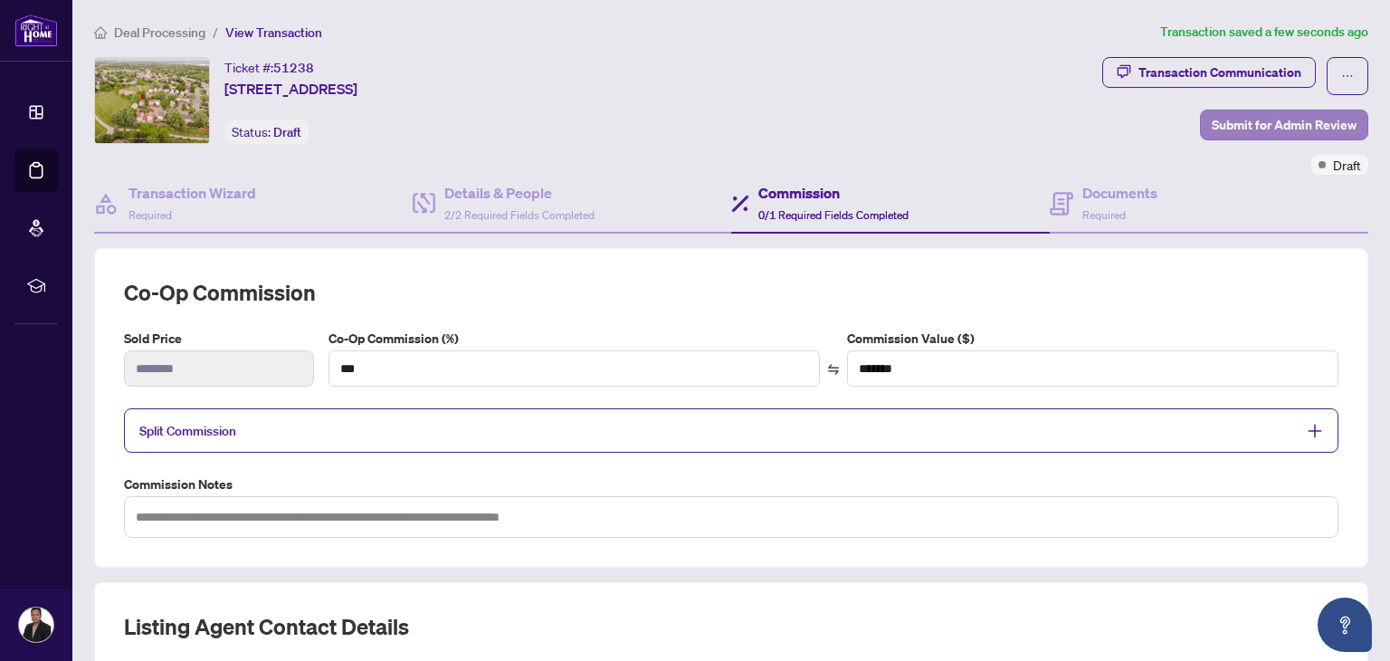
type input "**********"
click at [1246, 121] on span "Submit for Admin Review" at bounding box center [1284, 124] width 145 height 29
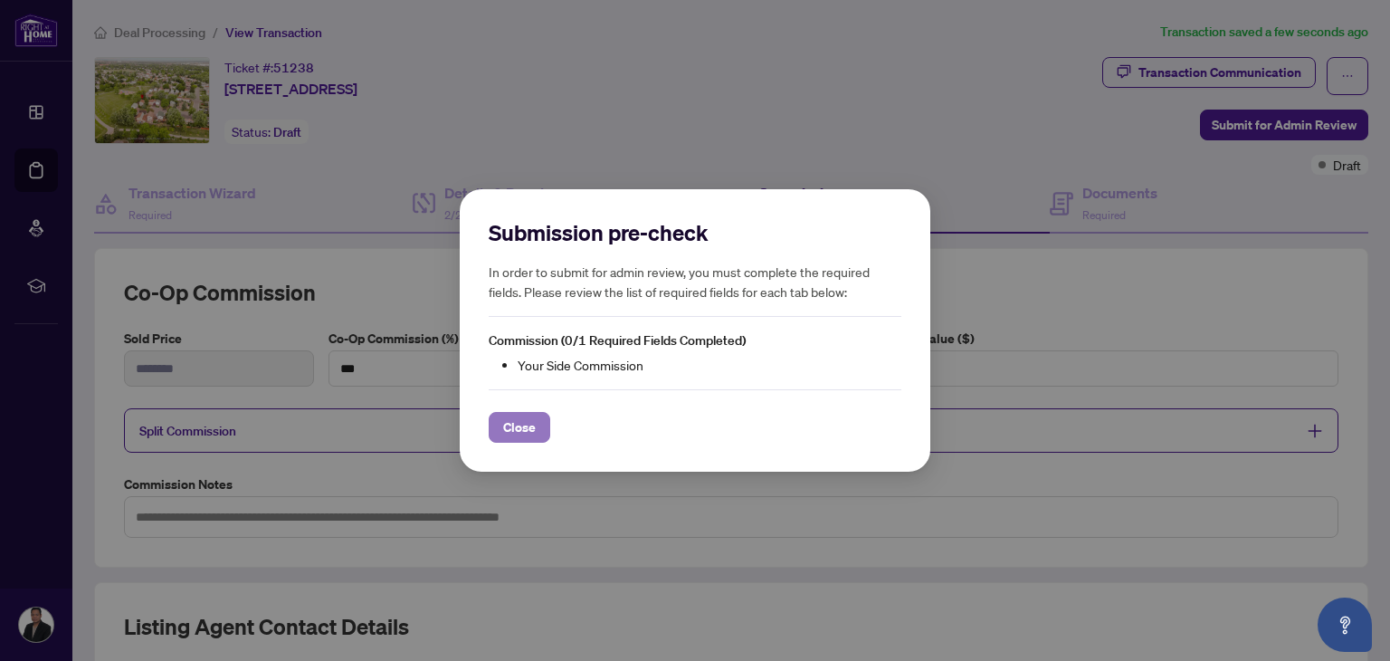
click at [521, 426] on span "Close" at bounding box center [519, 427] width 33 height 29
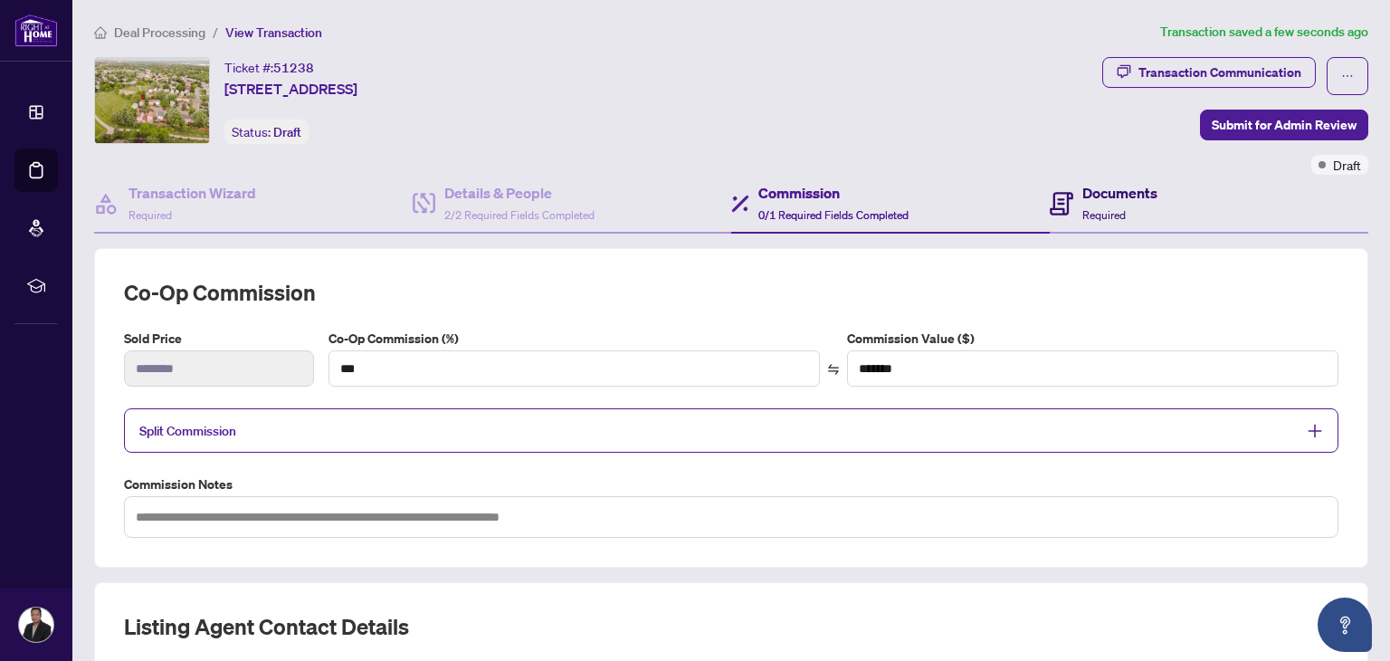
click at [1101, 196] on h4 "Documents" at bounding box center [1120, 193] width 75 height 22
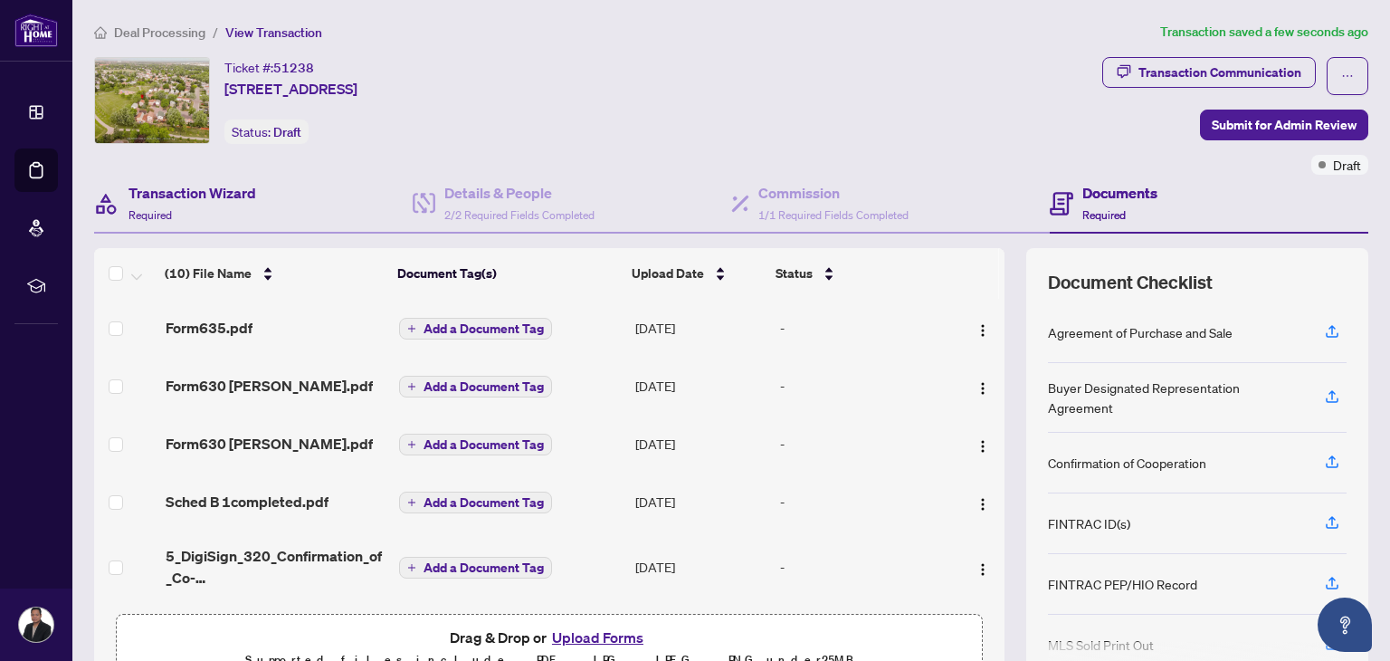
click at [258, 204] on div "Transaction Wizard Required" at bounding box center [253, 204] width 319 height 59
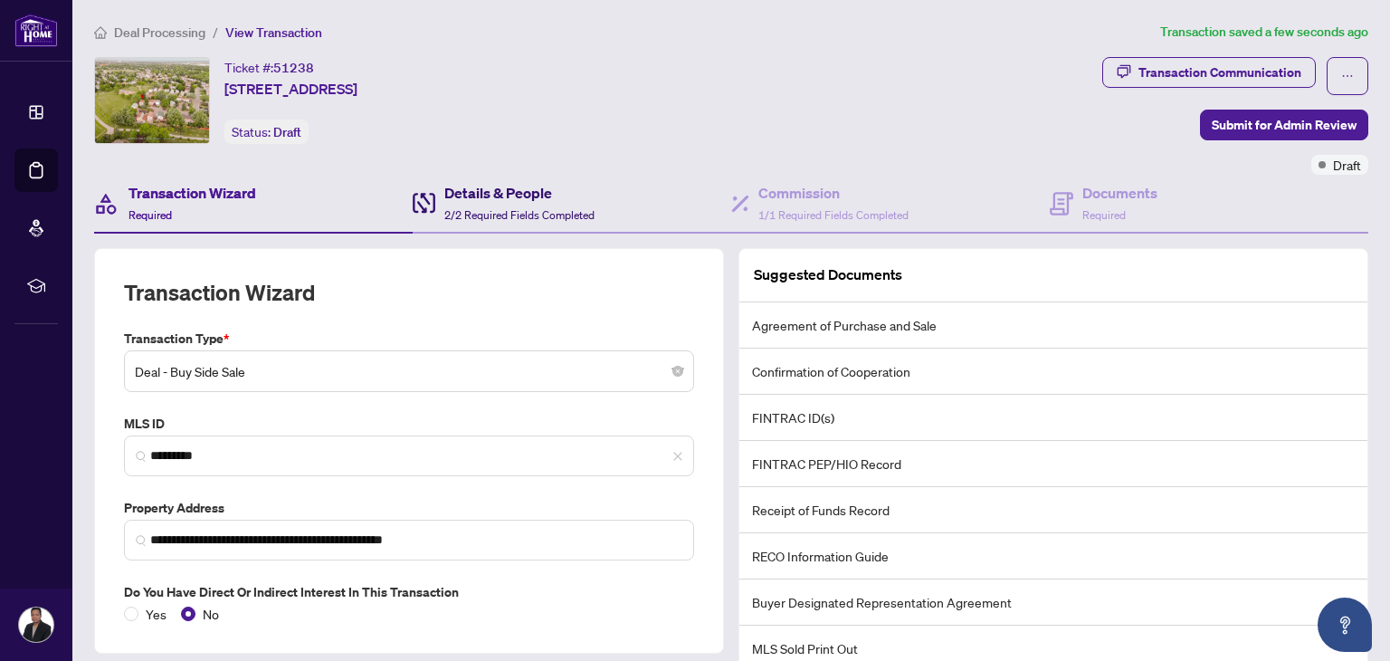
click at [489, 204] on div "Details & People 2/2 Required Fields Completed" at bounding box center [519, 203] width 150 height 43
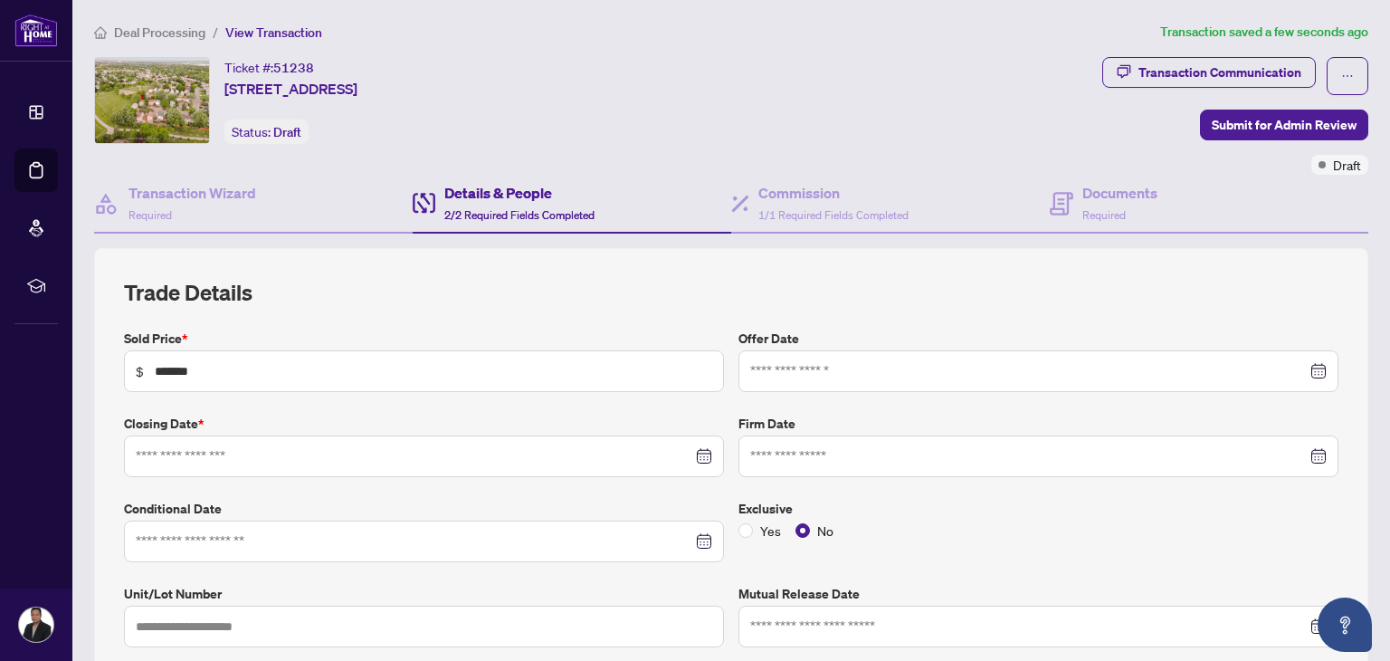
type input "**********"
click at [798, 204] on div "Commission 1/1 Required Fields Completed" at bounding box center [834, 203] width 150 height 43
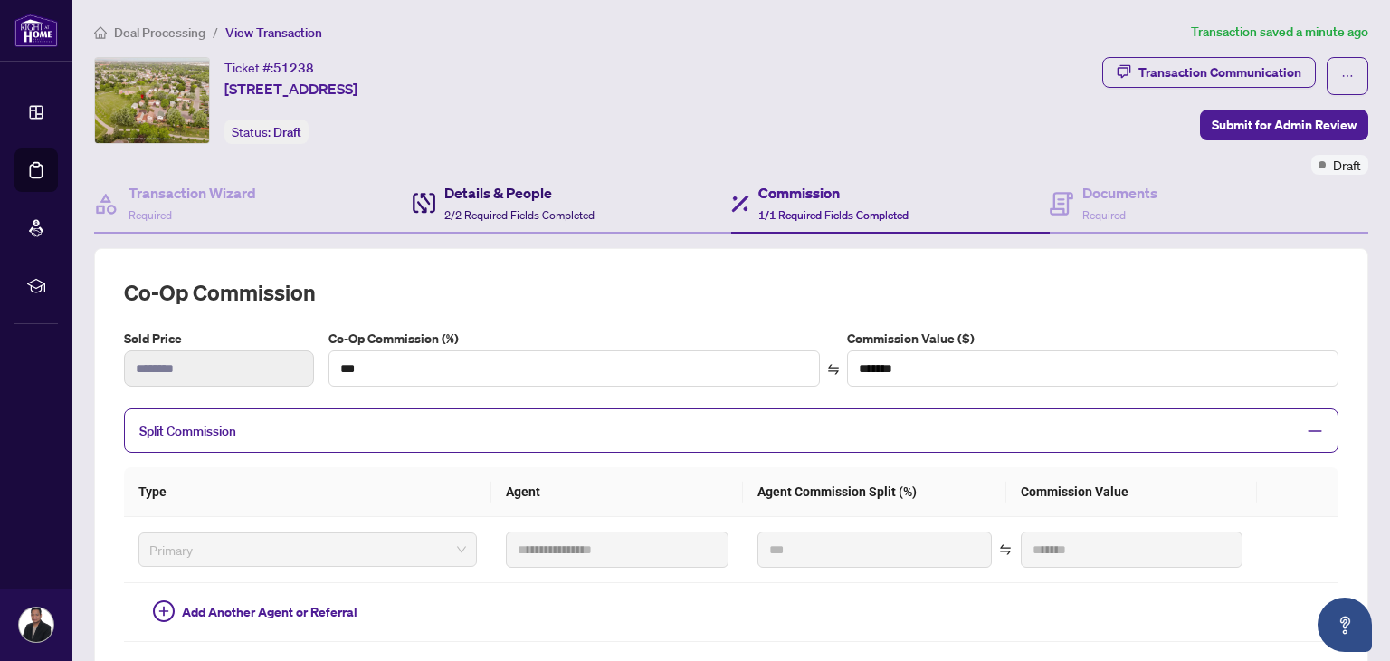
click at [434, 182] on div "Details & People 2/2 Required Fields Completed" at bounding box center [504, 203] width 182 height 43
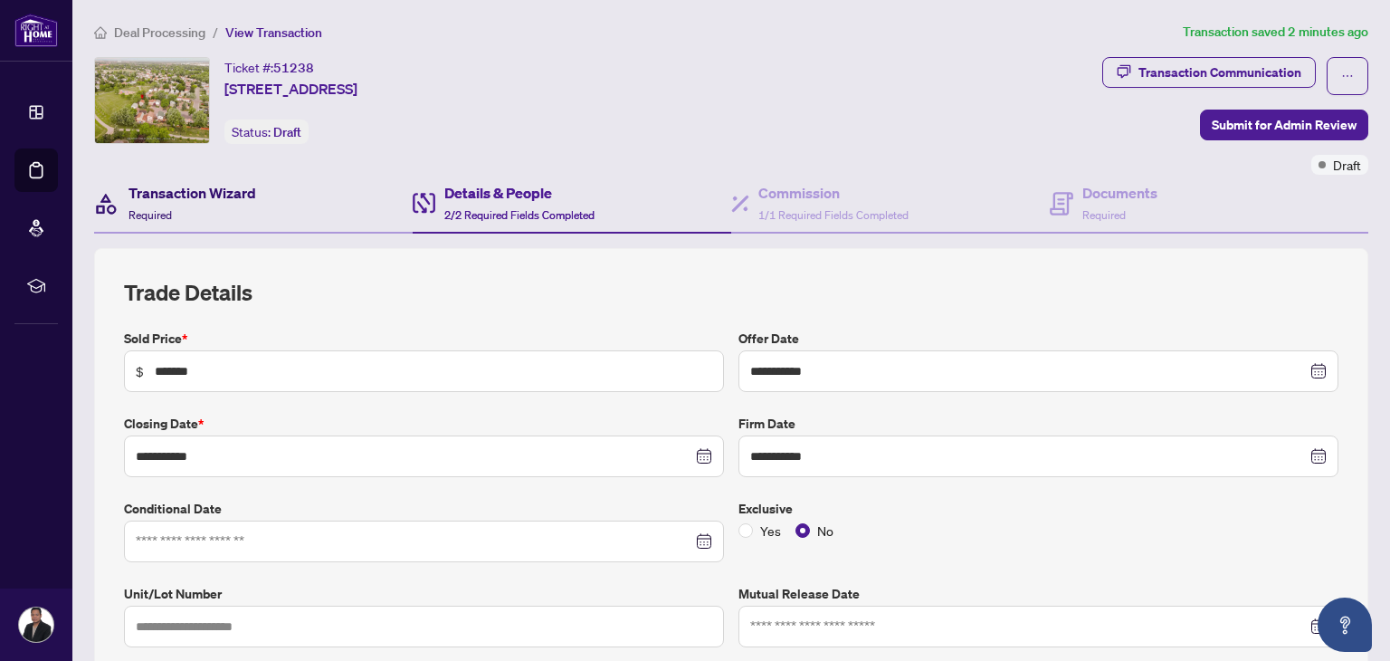
click at [201, 191] on h4 "Transaction Wizard" at bounding box center [193, 193] width 128 height 22
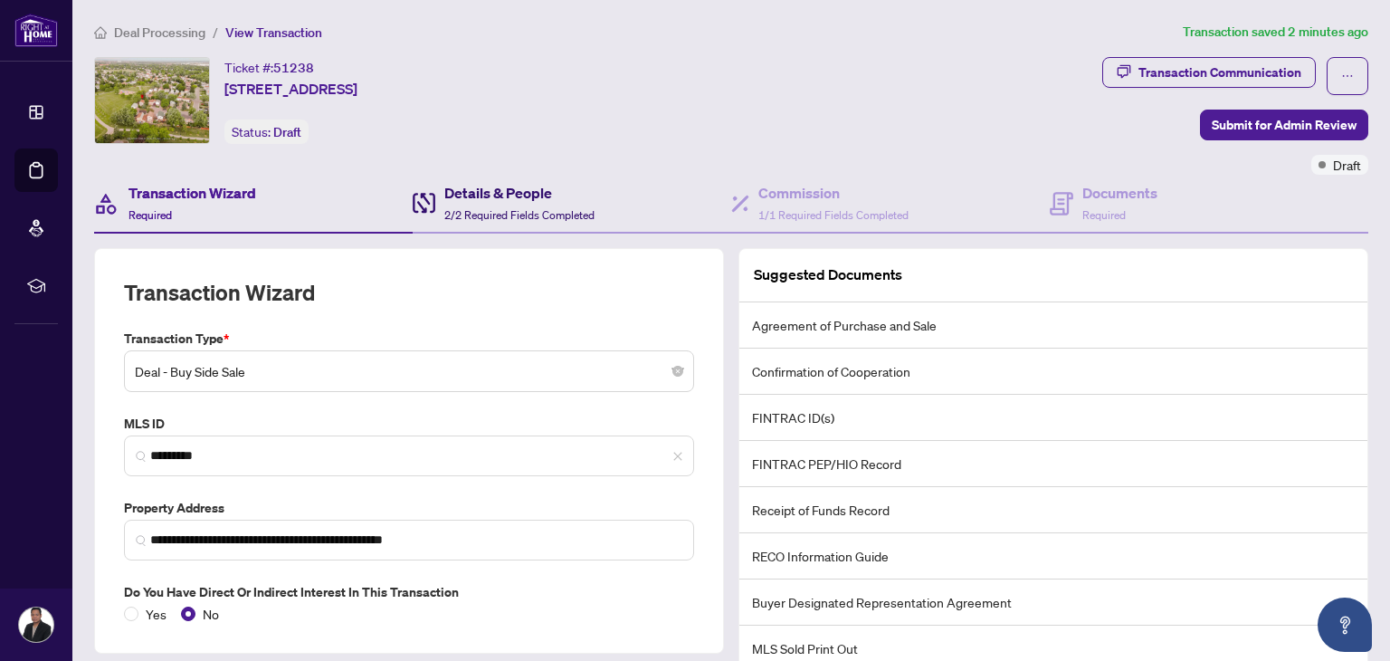
click at [490, 196] on h4 "Details & People" at bounding box center [519, 193] width 150 height 22
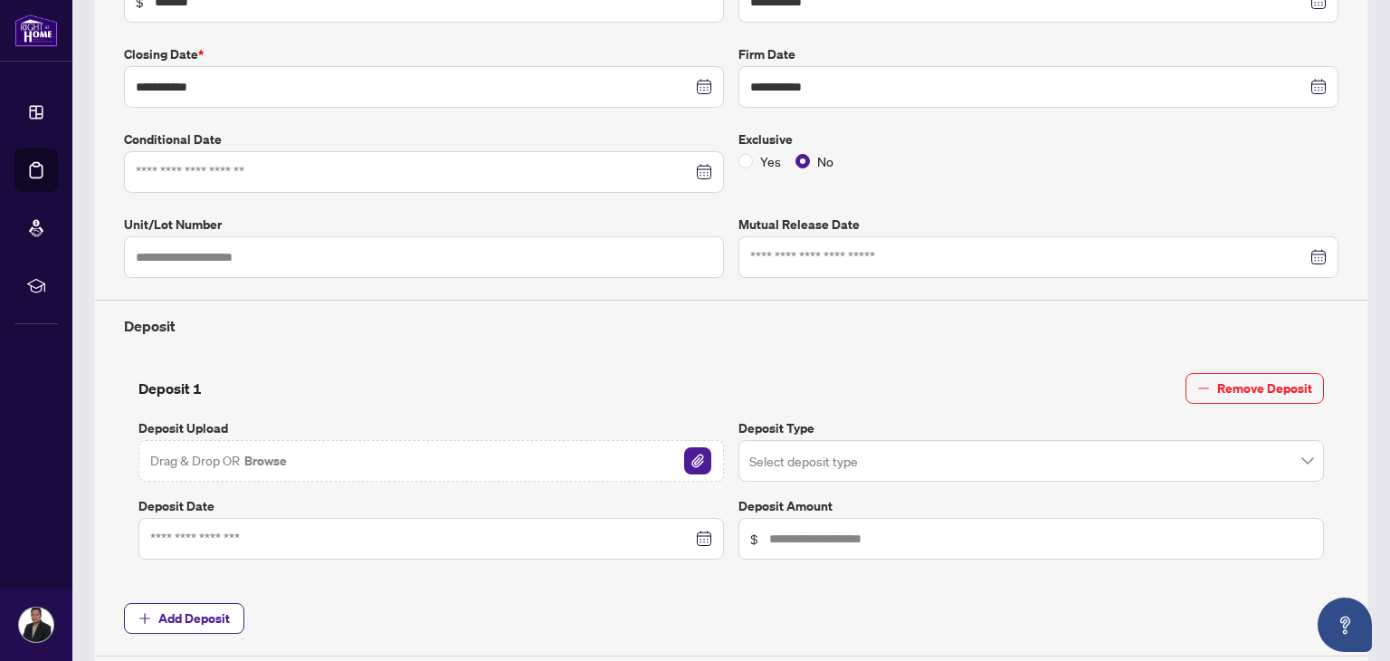
scroll to position [368, 0]
click at [701, 454] on img "button" at bounding box center [697, 461] width 27 height 27
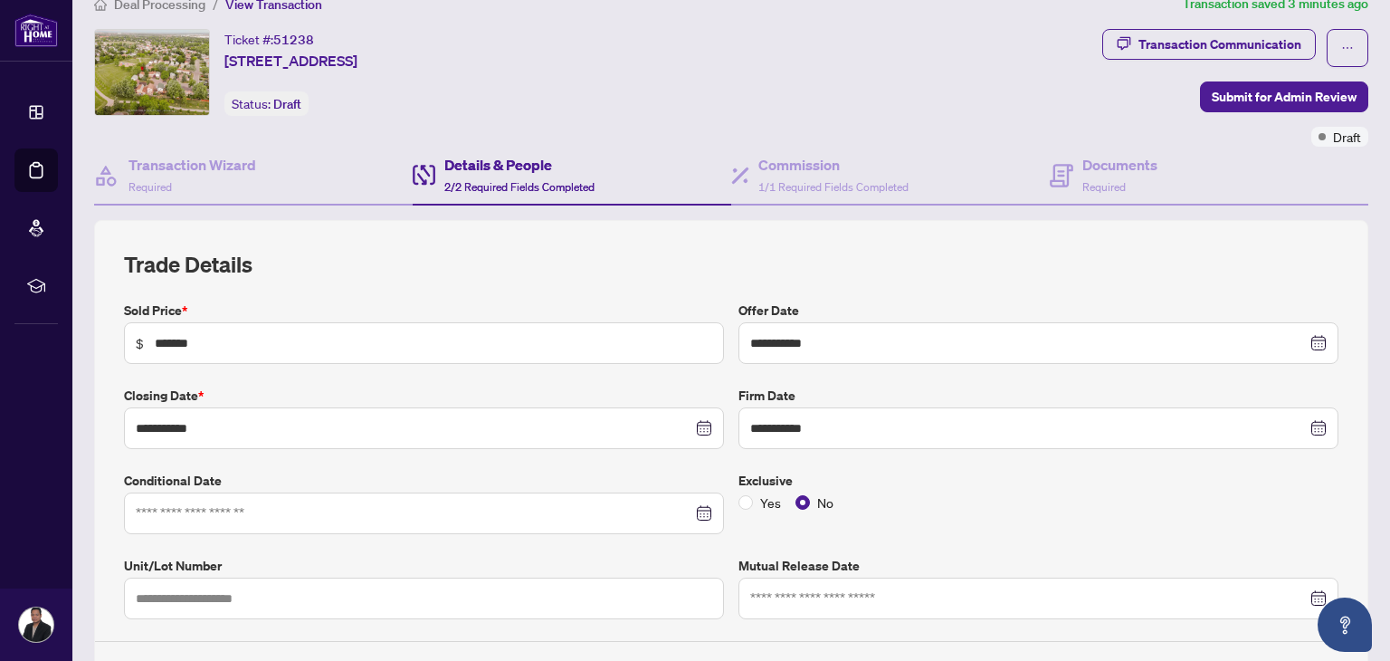
scroll to position [0, 0]
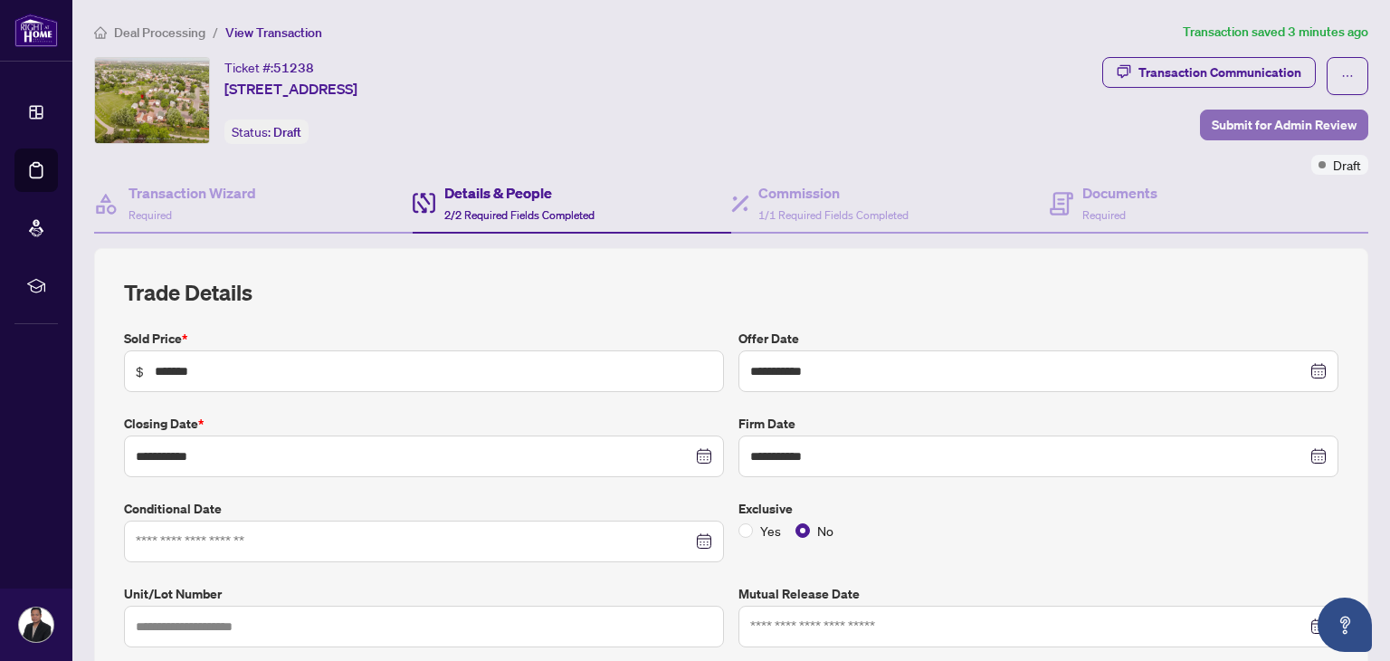
click at [1270, 127] on span "Submit for Admin Review" at bounding box center [1284, 124] width 145 height 29
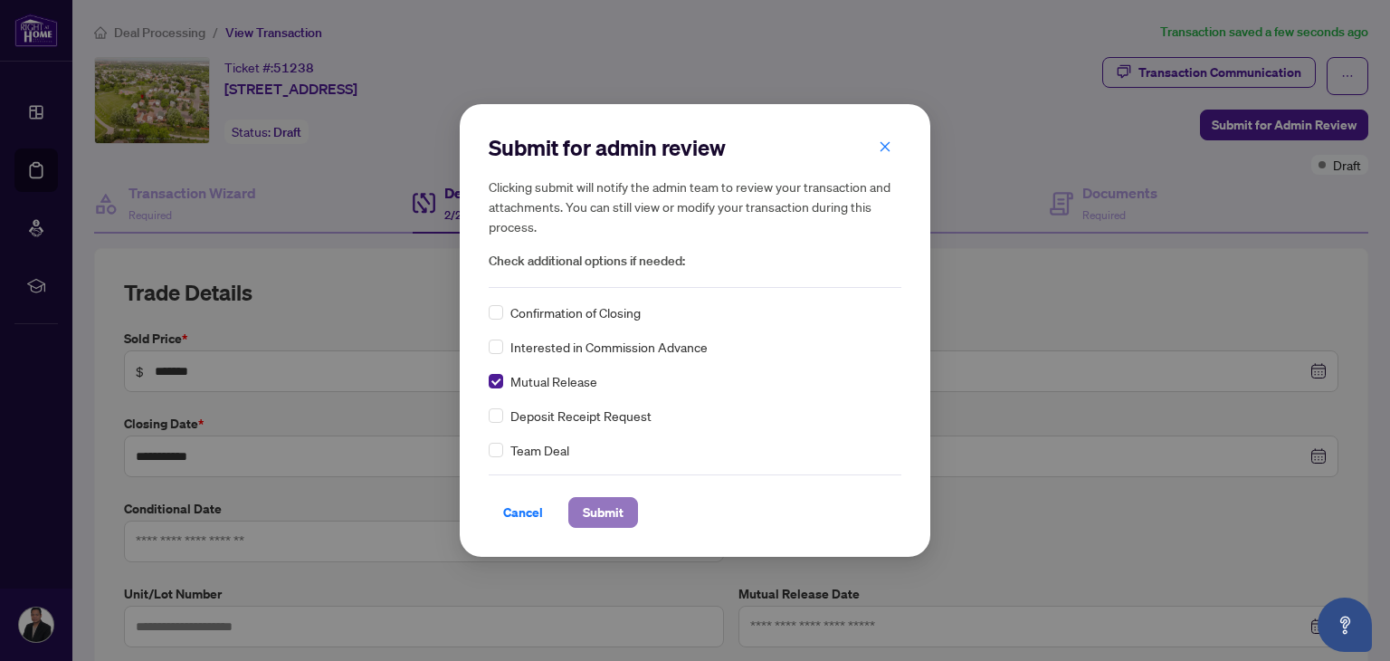
click at [597, 511] on span "Submit" at bounding box center [603, 512] width 41 height 29
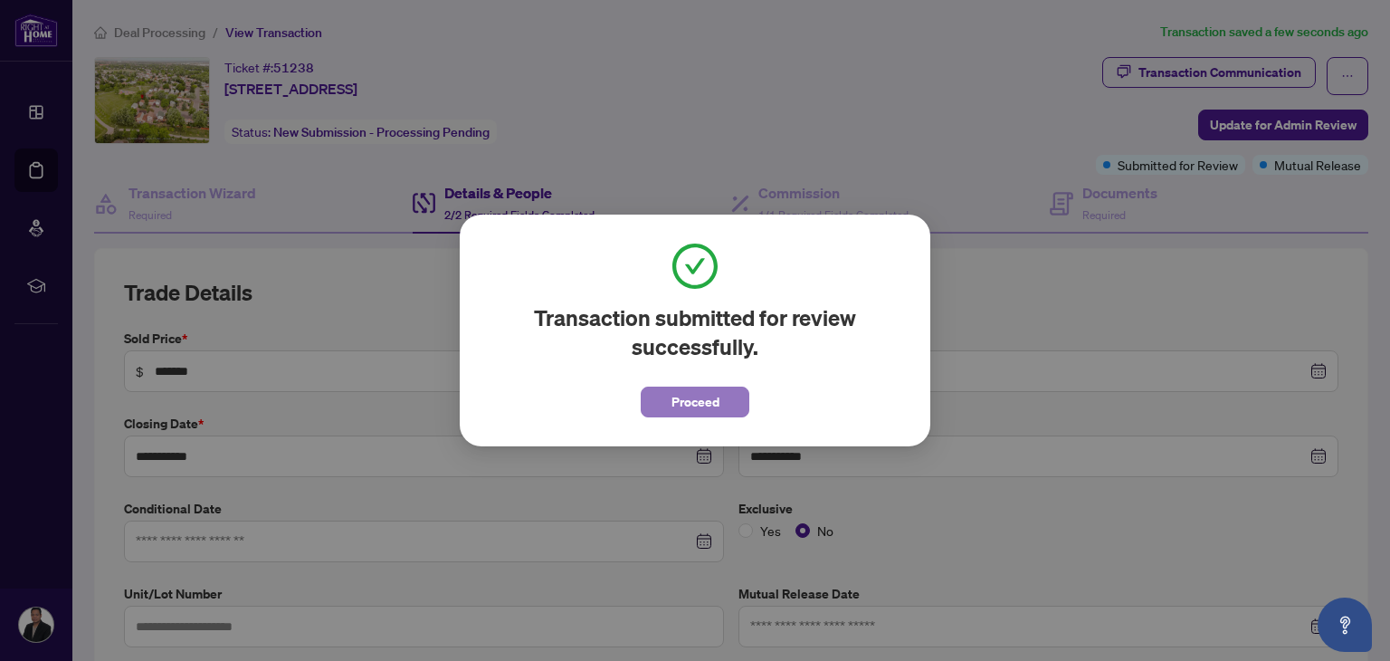
click at [696, 406] on span "Proceed" at bounding box center [696, 401] width 48 height 29
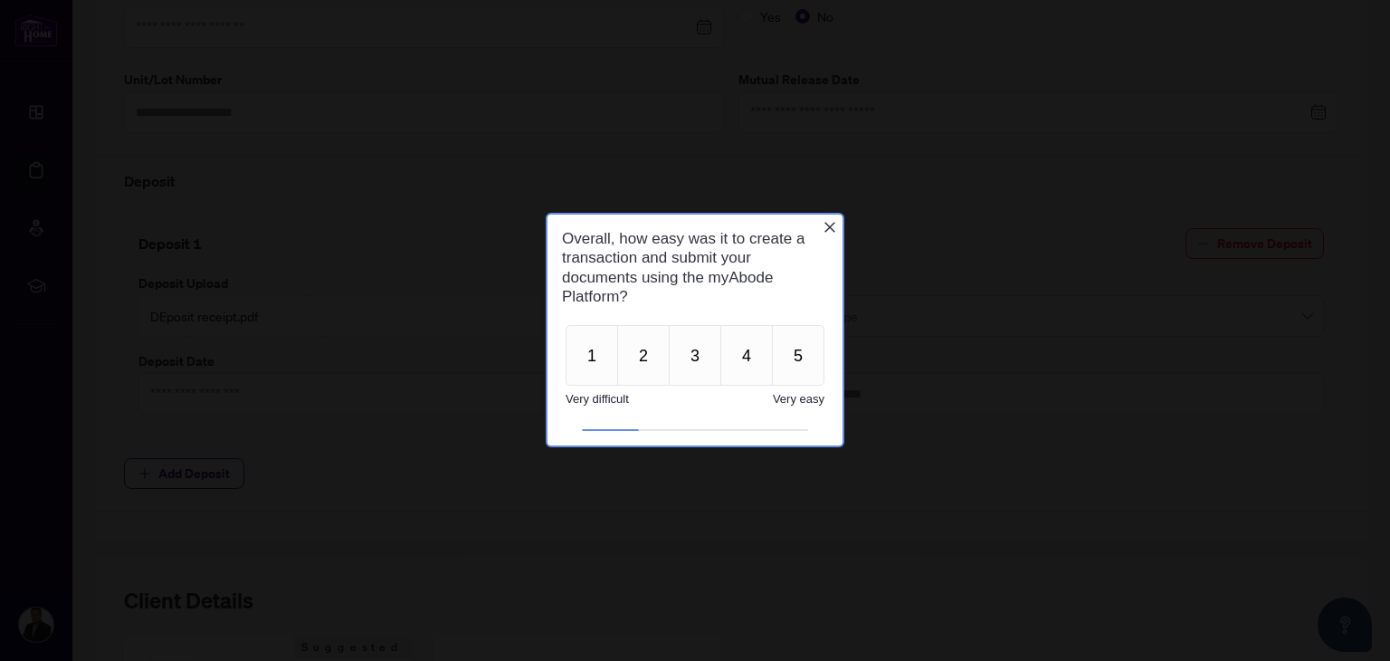
scroll to position [517, 0]
click at [836, 217] on div "Overall, how easy was it to create a transaction and submit your documents usin…" at bounding box center [695, 268] width 295 height 106
click at [830, 221] on icon "Close button" at bounding box center [830, 227] width 14 height 14
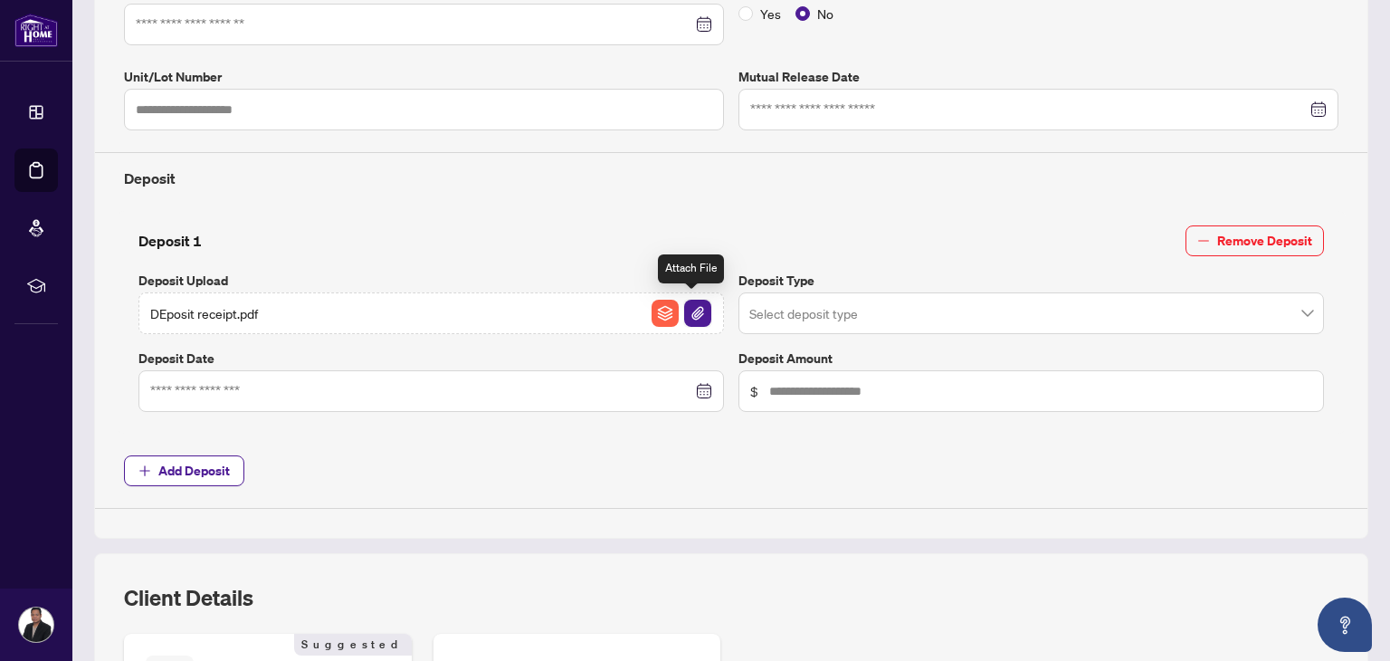
click at [692, 310] on img "button" at bounding box center [697, 313] width 27 height 27
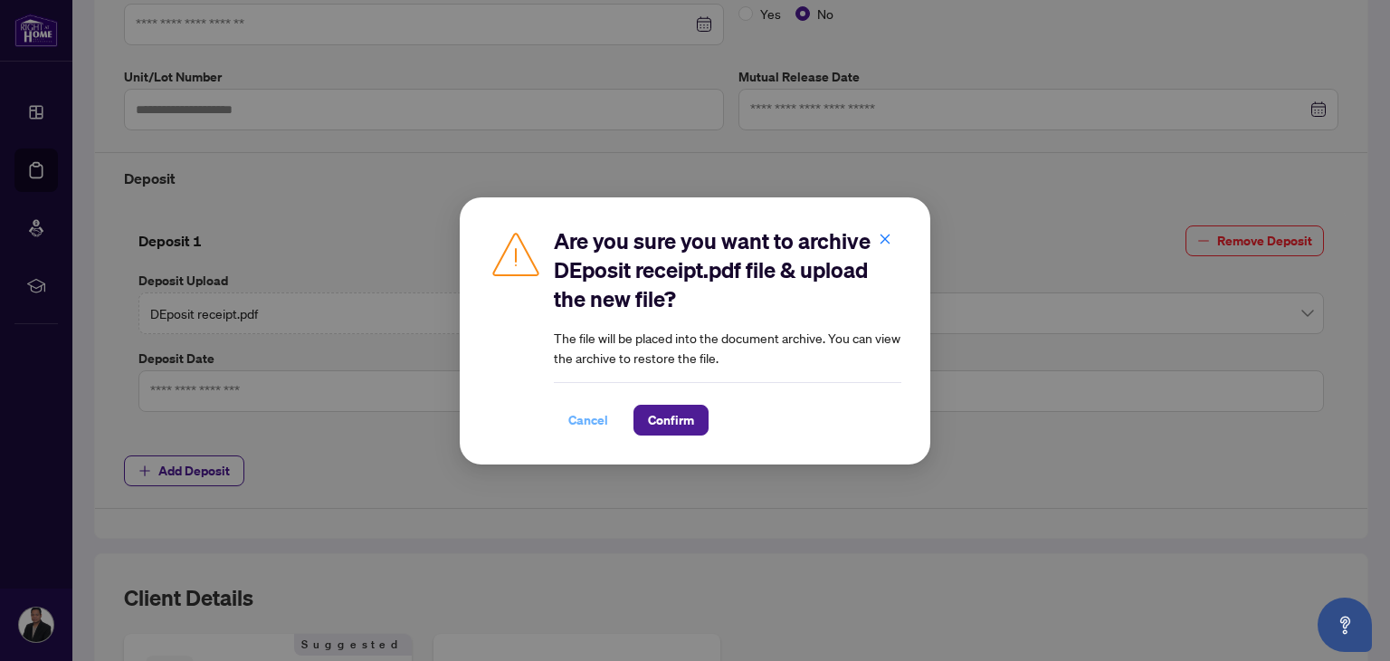
click at [581, 417] on span "Cancel" at bounding box center [588, 420] width 40 height 29
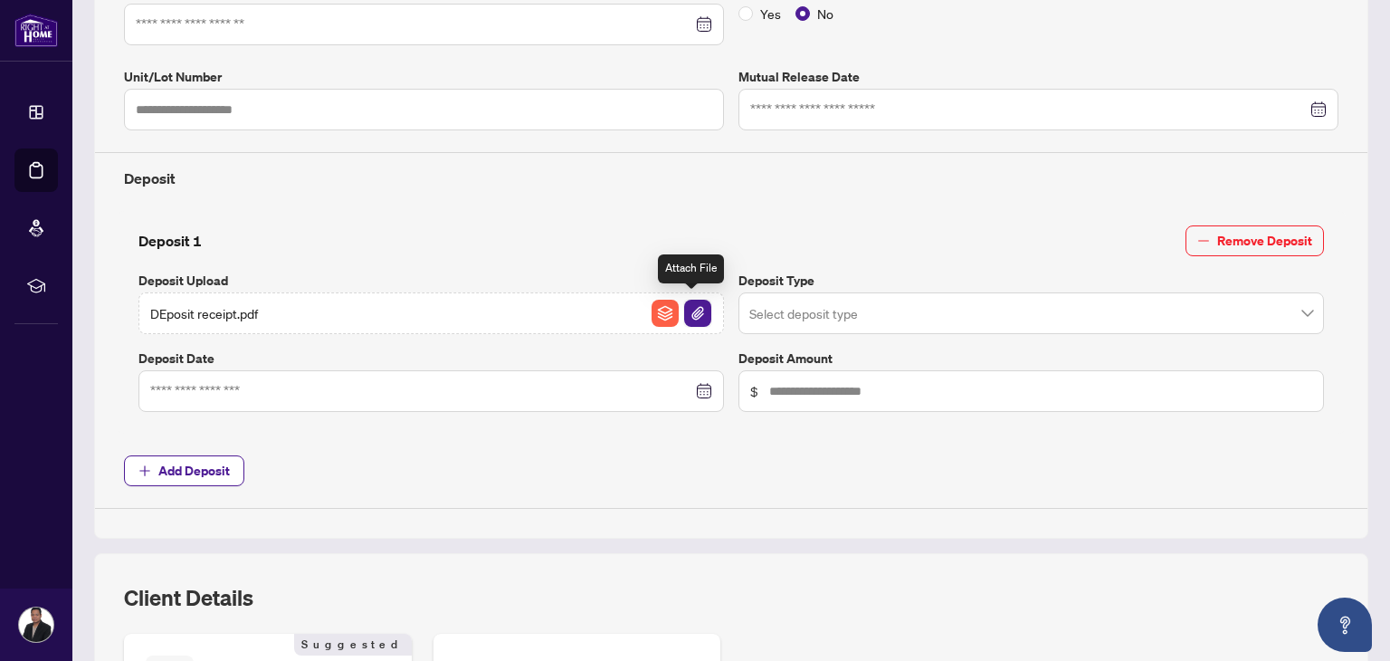
click at [687, 309] on img "button" at bounding box center [697, 313] width 27 height 27
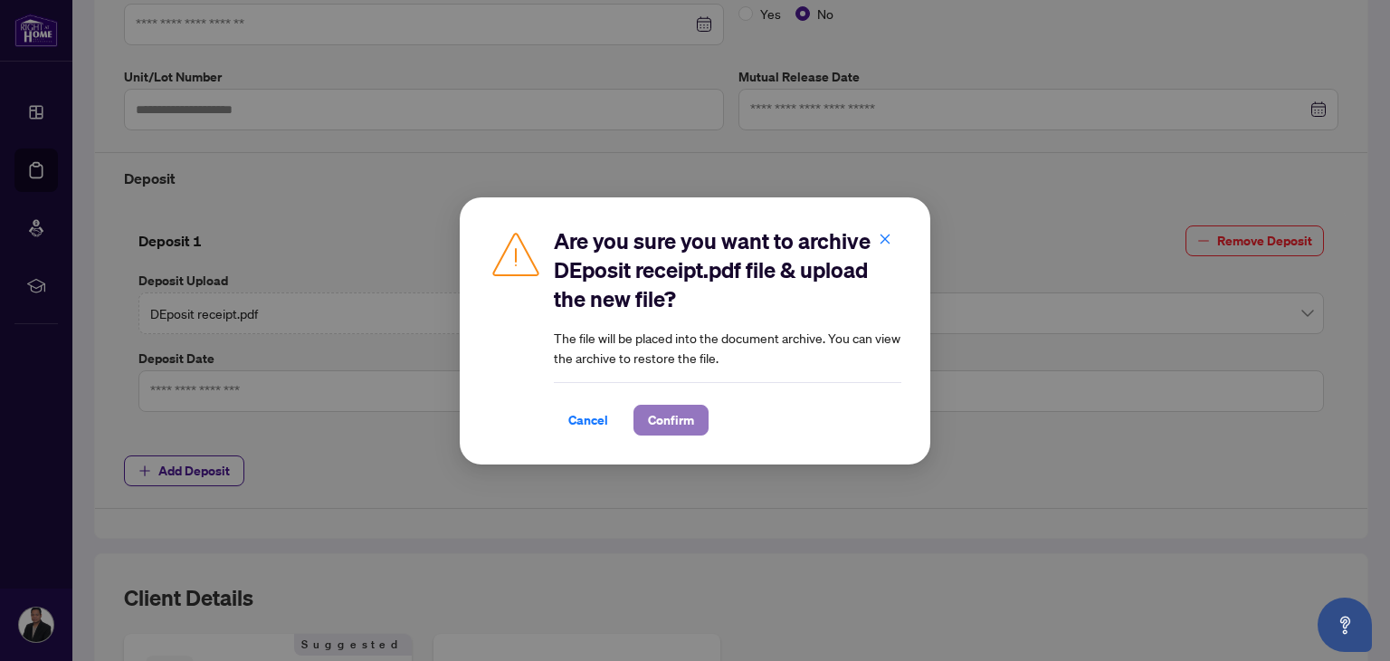
click at [670, 423] on span "Confirm" at bounding box center [671, 420] width 46 height 29
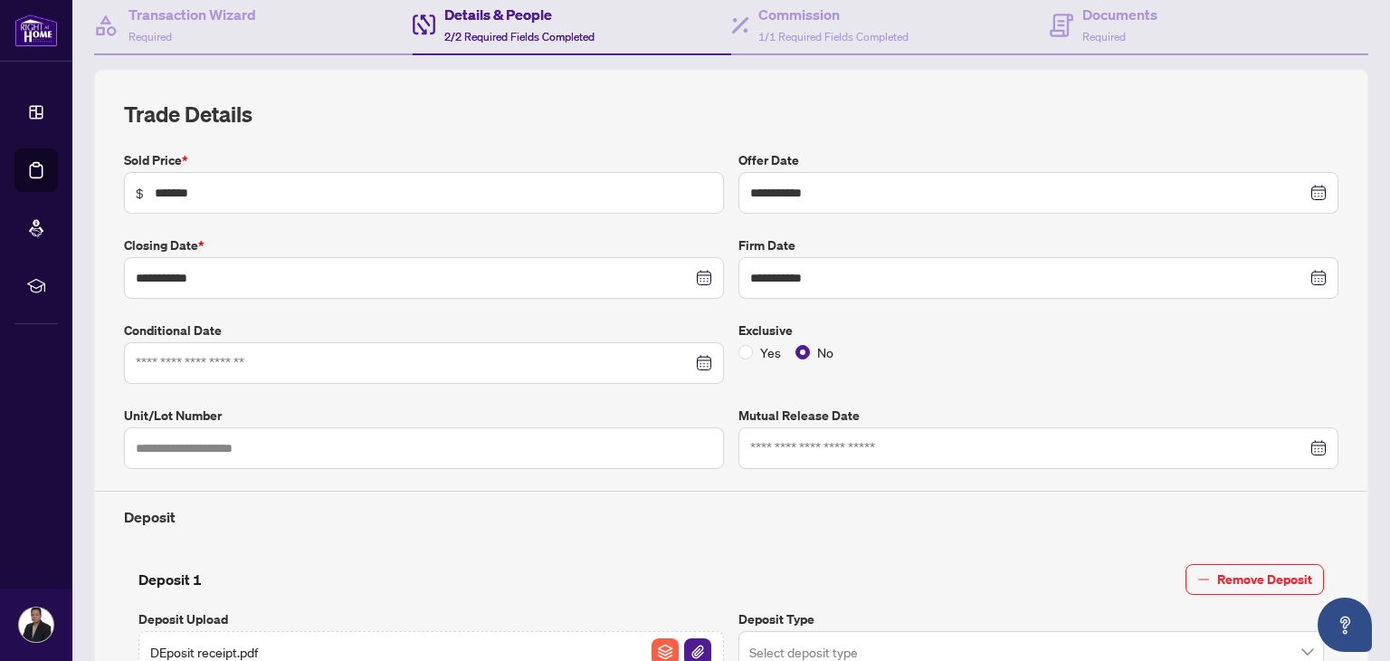
scroll to position [0, 0]
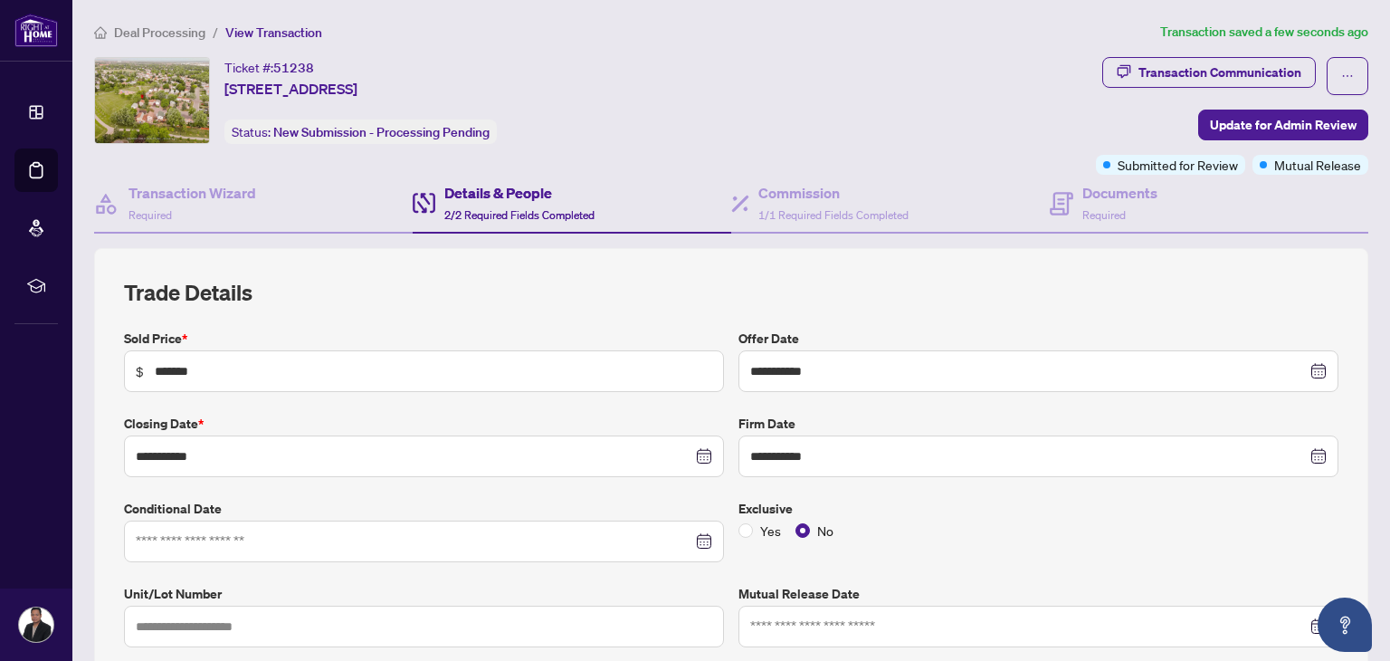
click at [884, 128] on div "Ticket #: 51238 [STREET_ADDRESS] Status: New Submission - Processing Pending" at bounding box center [591, 100] width 995 height 87
